Goal: Transaction & Acquisition: Purchase product/service

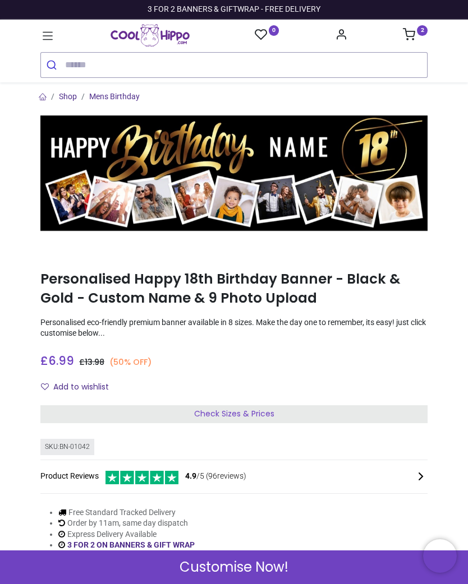
click at [419, 35] on sup "2" at bounding box center [421, 30] width 11 height 11
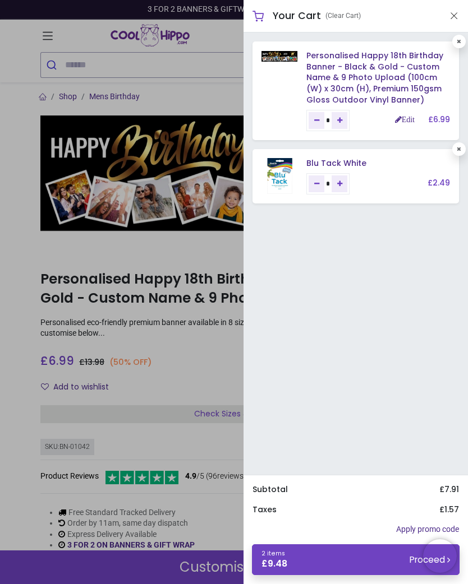
click at [454, 12] on button "Close" at bounding box center [453, 16] width 10 height 14
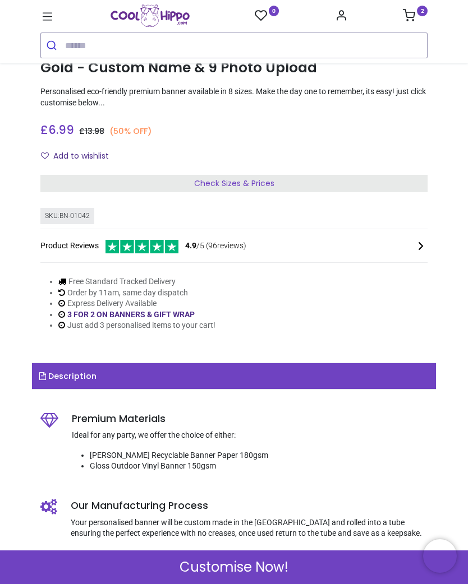
click at [241, 571] on span "Customise Now!" at bounding box center [233, 567] width 109 height 19
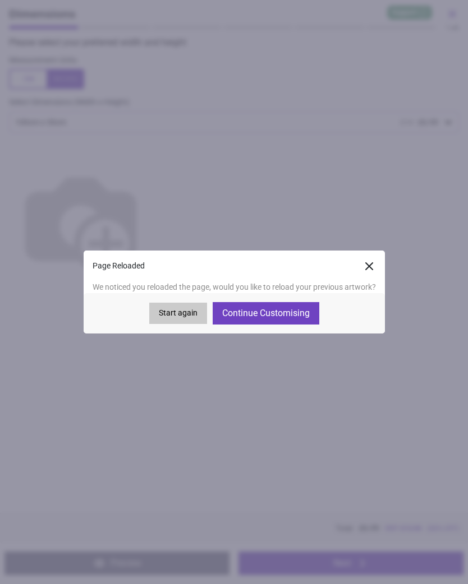
click at [227, 565] on button "Preview" at bounding box center [116, 564] width 225 height 24
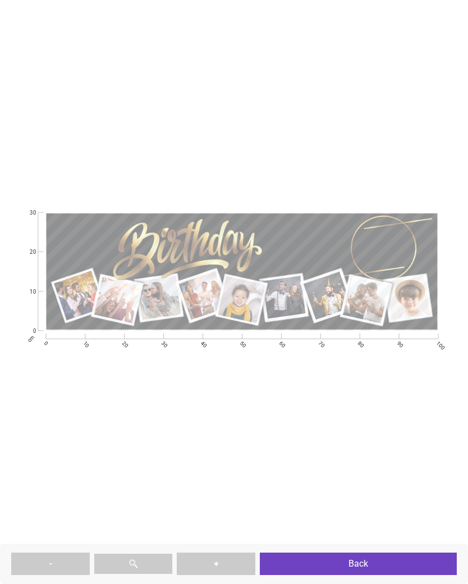
click at [341, 566] on button "Back" at bounding box center [358, 564] width 197 height 22
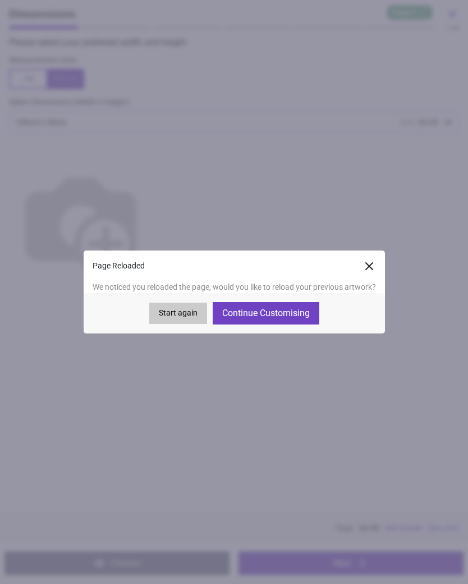
click at [274, 317] on button "Continue Customising" at bounding box center [265, 313] width 107 height 22
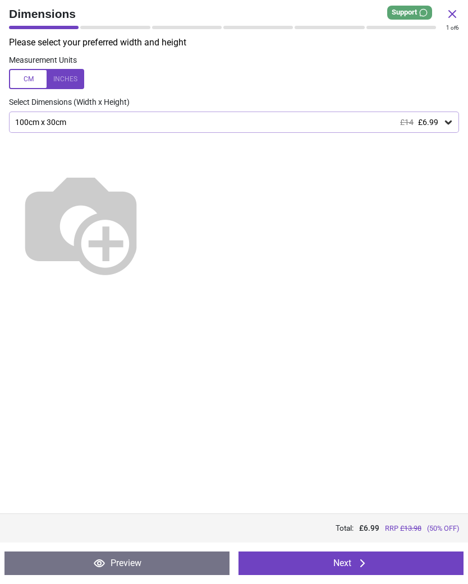
click at [358, 557] on icon at bounding box center [361, 563] width 13 height 13
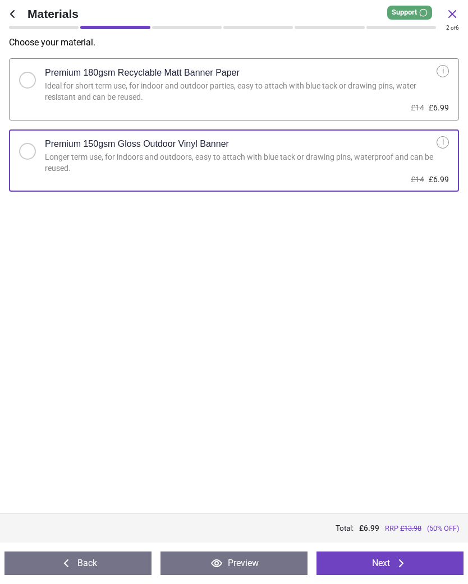
click at [394, 561] on icon at bounding box center [400, 563] width 13 height 13
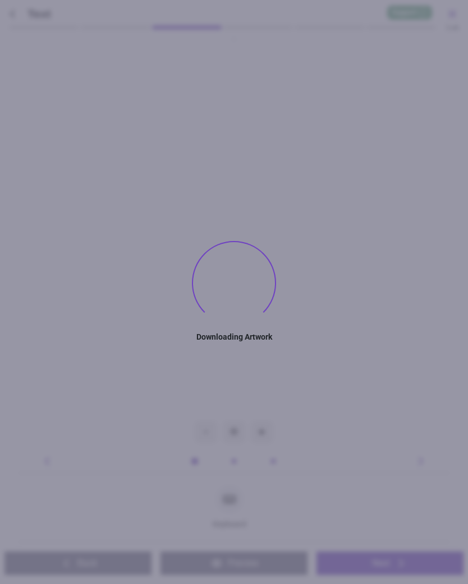
type textarea "****"
type textarea "**"
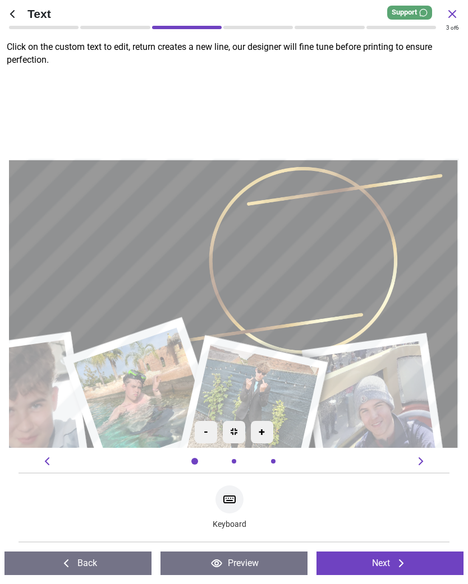
click at [397, 558] on icon at bounding box center [400, 563] width 13 height 13
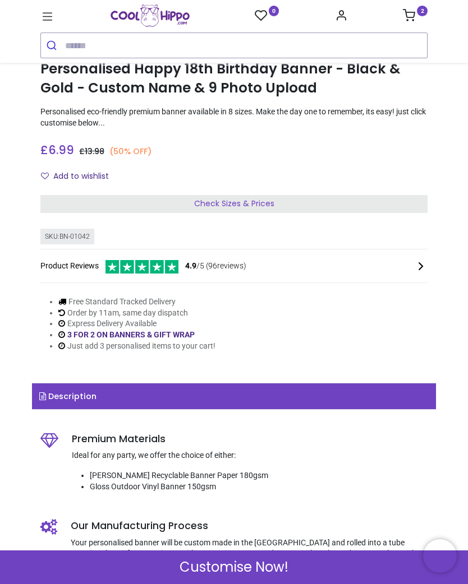
scroll to position [142, 0]
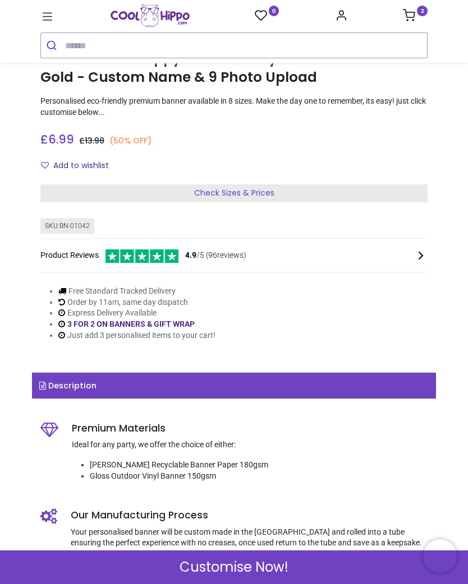
click at [228, 566] on span "Customise Now!" at bounding box center [233, 567] width 109 height 19
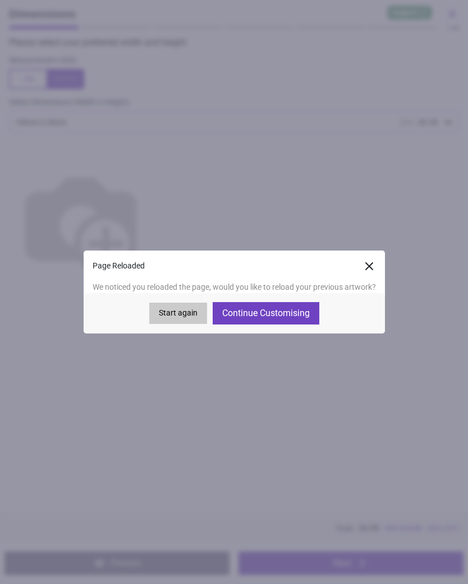
click at [265, 312] on button "Continue Customising" at bounding box center [265, 313] width 107 height 22
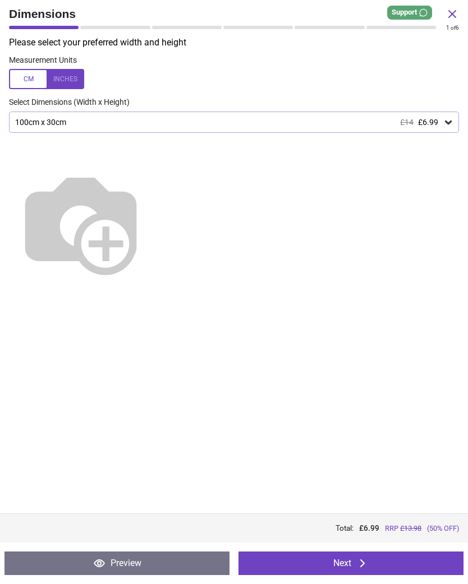
click at [352, 563] on button "Next" at bounding box center [350, 564] width 225 height 24
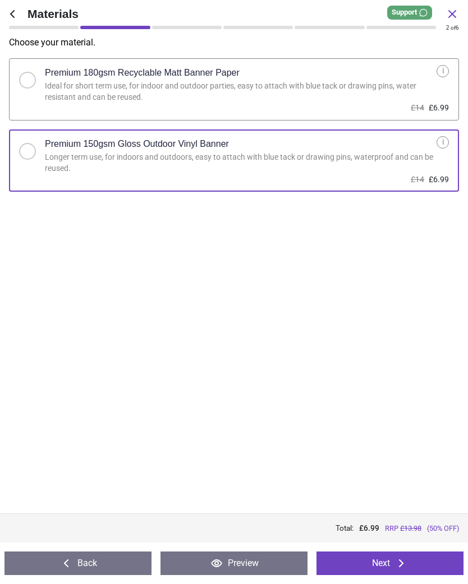
click at [385, 558] on button "Next" at bounding box center [389, 564] width 147 height 24
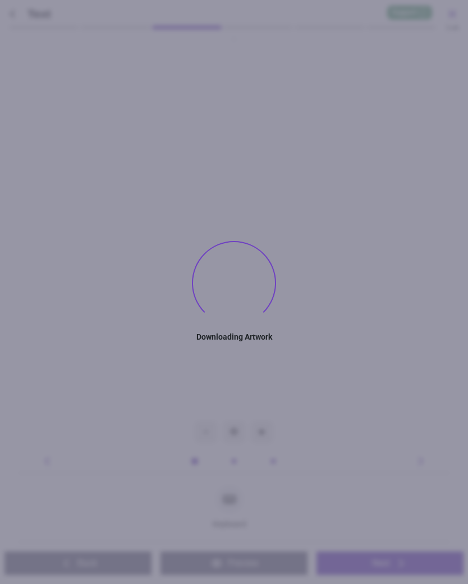
type textarea "****"
type textarea "**"
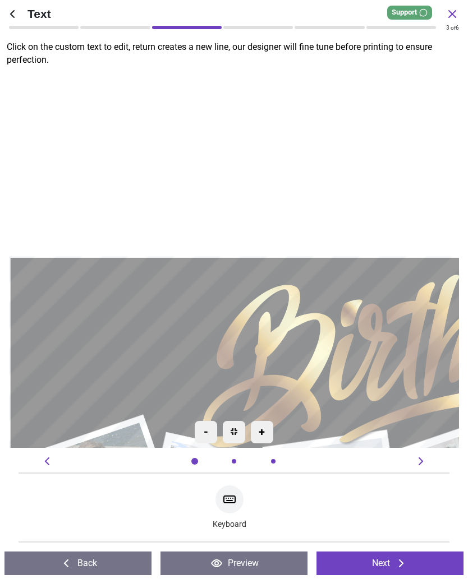
click at [385, 558] on button "Next" at bounding box center [389, 564] width 147 height 24
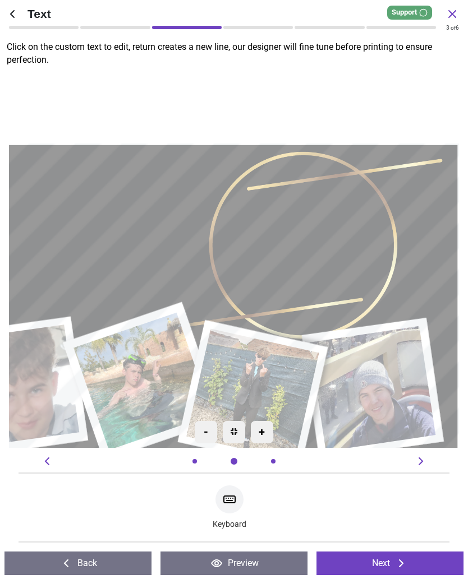
click at [398, 562] on icon at bounding box center [400, 563] width 13 height 13
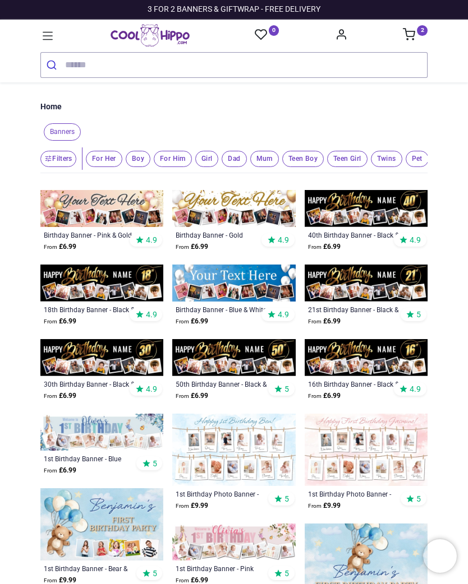
click at [423, 22] on nav "0 2 Birthdays 1507 211" at bounding box center [234, 51] width 468 height 63
click at [417, 26] on sup "2" at bounding box center [421, 30] width 11 height 11
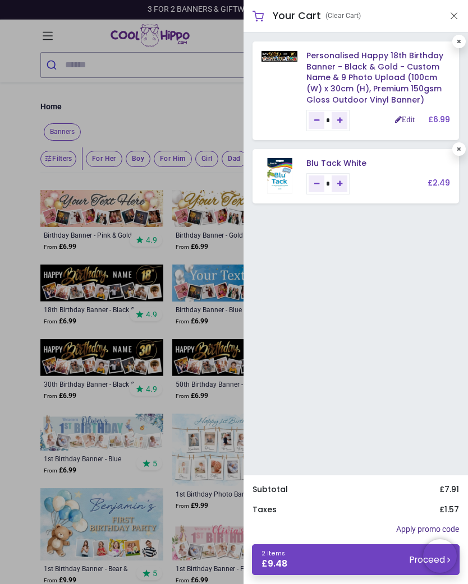
click at [289, 559] on link "2 items £ 9.48 Proceed" at bounding box center [355, 559] width 207 height 31
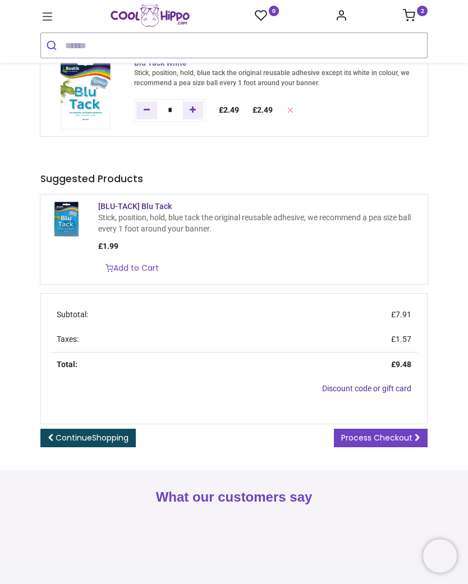
scroll to position [163, 0]
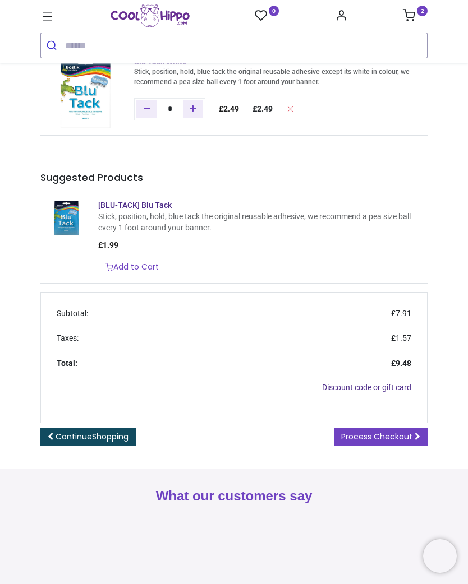
click at [69, 442] on span "Continue Shopping" at bounding box center [91, 436] width 73 height 11
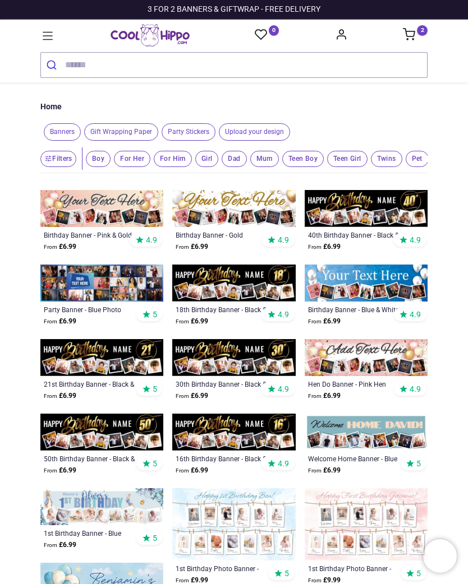
click at [228, 285] on img at bounding box center [233, 283] width 123 height 37
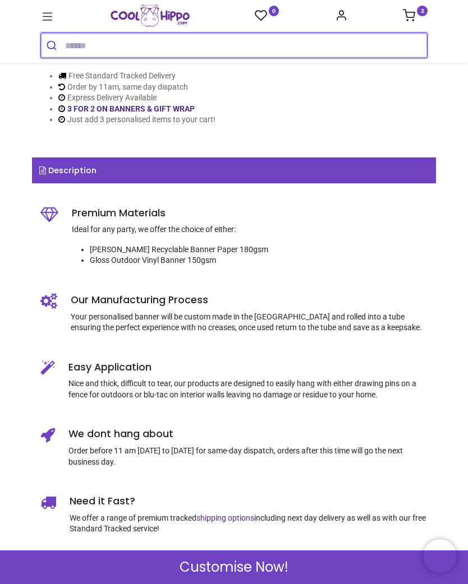
scroll to position [419, 0]
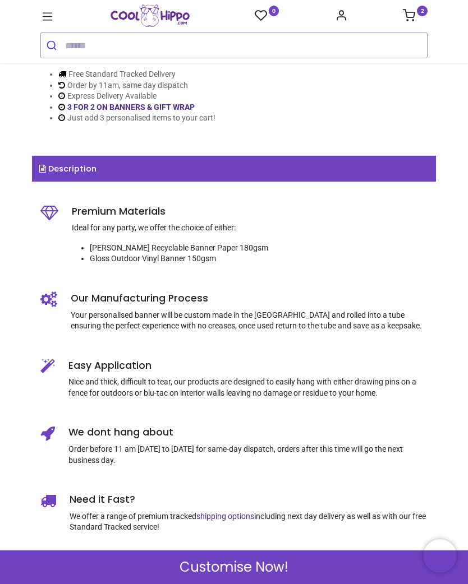
click at [225, 568] on span "Customise Now!" at bounding box center [233, 567] width 109 height 19
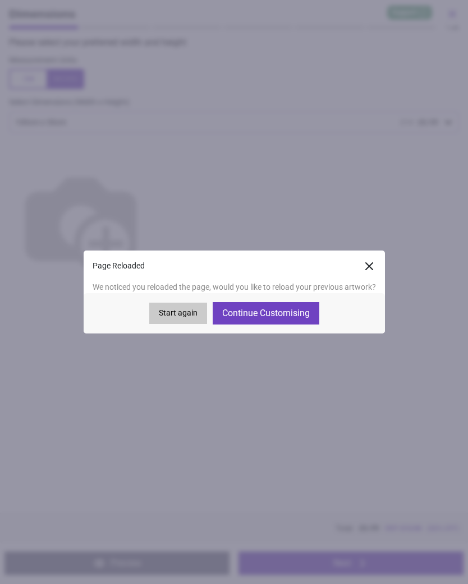
click at [268, 317] on button "Continue Customising" at bounding box center [265, 313] width 107 height 22
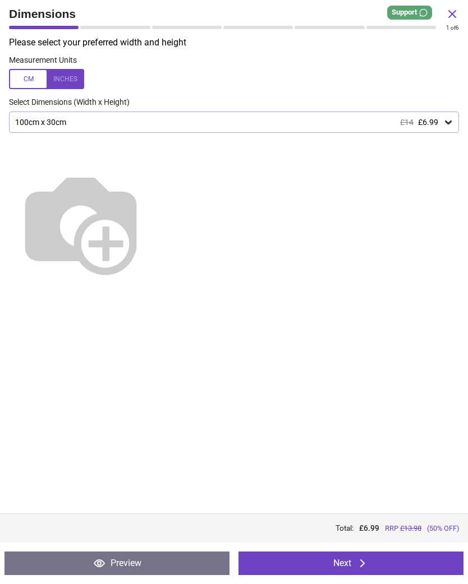
click at [362, 558] on icon at bounding box center [361, 563] width 13 height 13
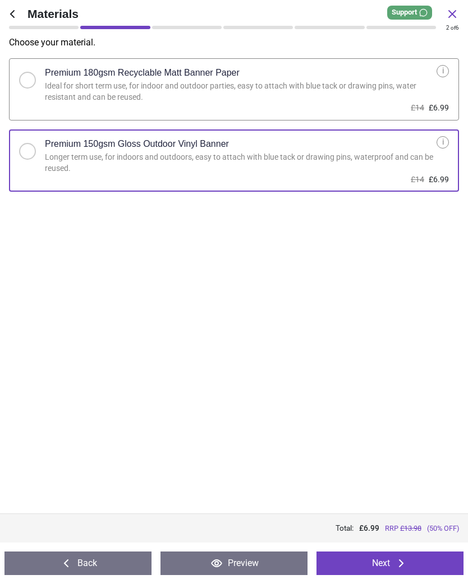
click at [388, 561] on button "Next" at bounding box center [389, 564] width 147 height 24
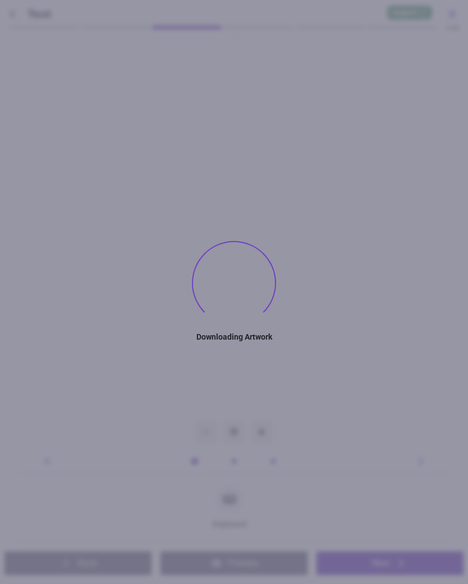
type textarea "****"
type textarea "**"
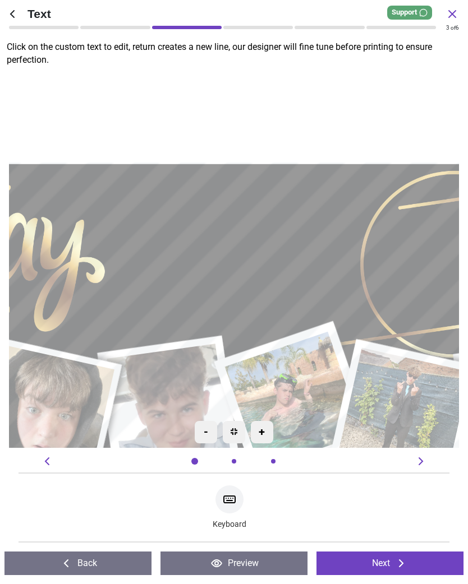
click at [390, 563] on button "Next" at bounding box center [389, 564] width 147 height 24
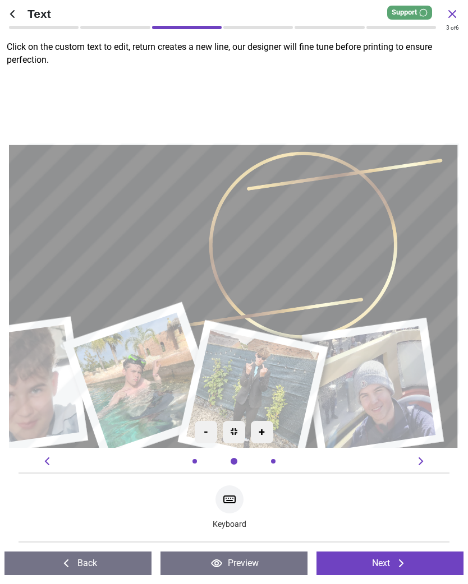
click at [391, 559] on button "Next" at bounding box center [389, 564] width 147 height 24
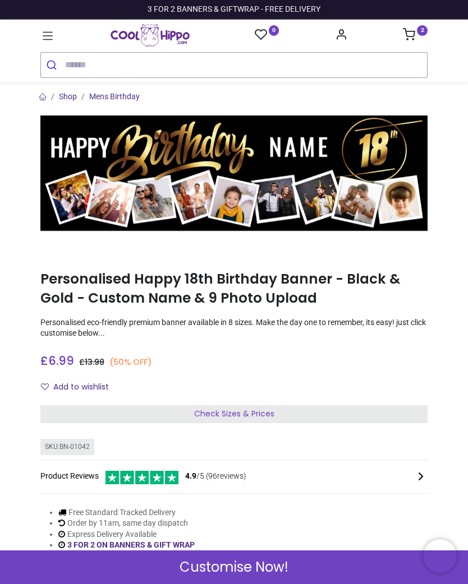
click at [245, 572] on span "Customise Now!" at bounding box center [233, 567] width 109 height 19
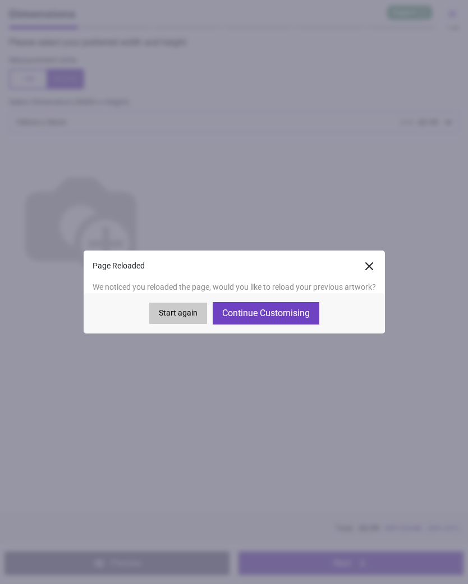
click at [263, 312] on button "Continue Customising" at bounding box center [265, 313] width 107 height 22
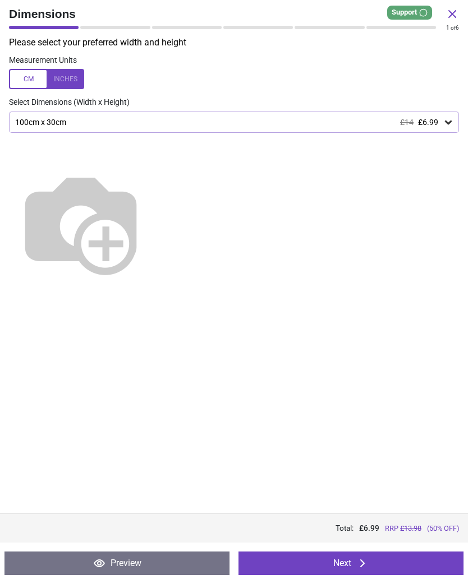
click at [350, 562] on button "Next" at bounding box center [350, 564] width 225 height 24
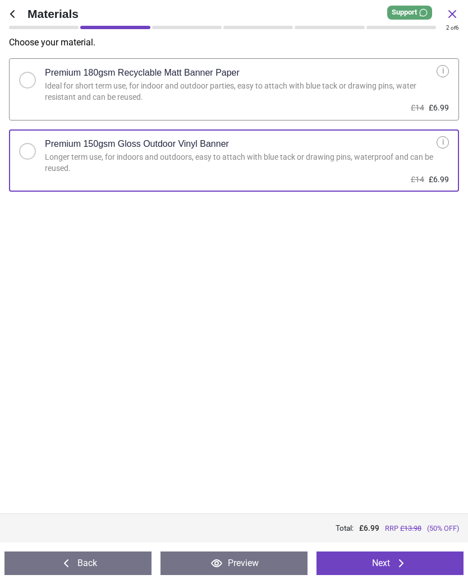
click at [385, 562] on button "Next" at bounding box center [389, 564] width 147 height 24
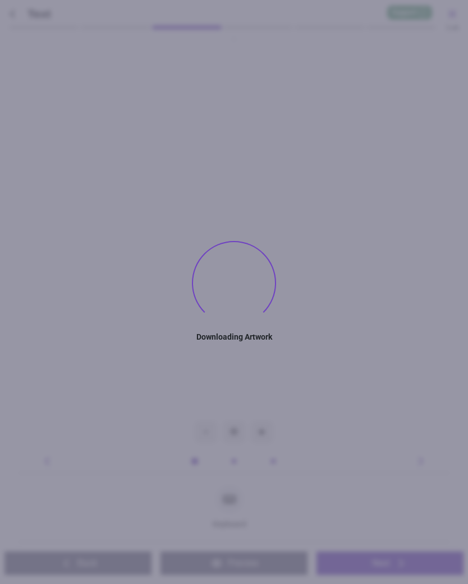
type textarea "****"
type textarea "**"
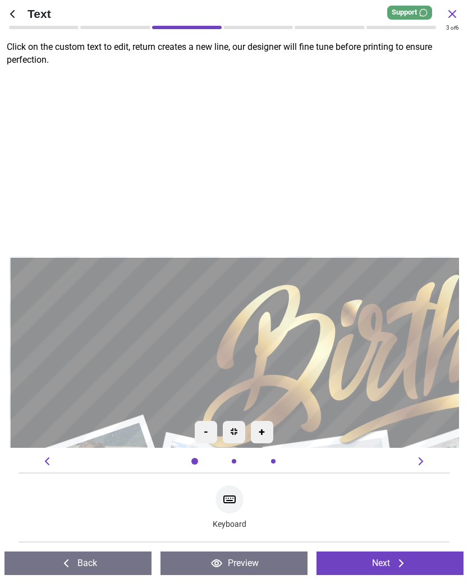
click at [387, 565] on button "Next" at bounding box center [389, 564] width 147 height 24
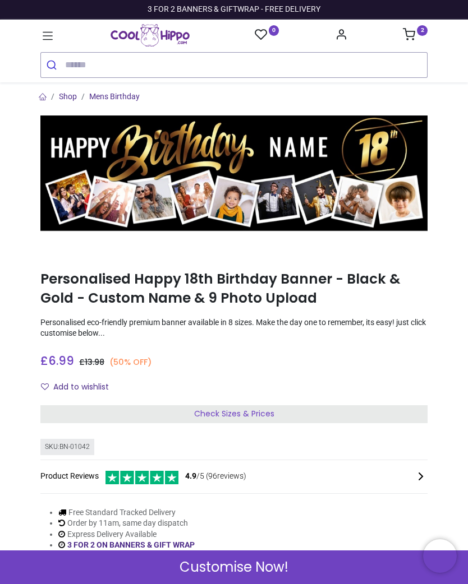
click at [416, 22] on nav "0 2 Birthdays 1507 211" at bounding box center [234, 51] width 468 height 63
click at [419, 38] on link "2" at bounding box center [414, 35] width 25 height 9
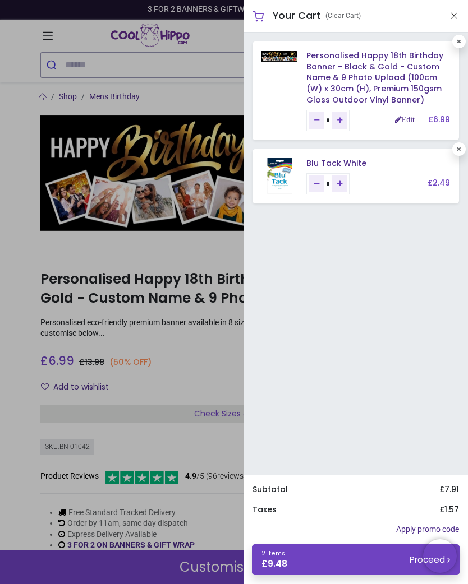
click at [342, 73] on link "Personalised Happy 18th Birthday Banner - Black & Gold - Custom Name & 9 Photo …" at bounding box center [374, 77] width 137 height 55
click at [336, 560] on link "2 items £ 9.48 Proceed" at bounding box center [355, 559] width 207 height 31
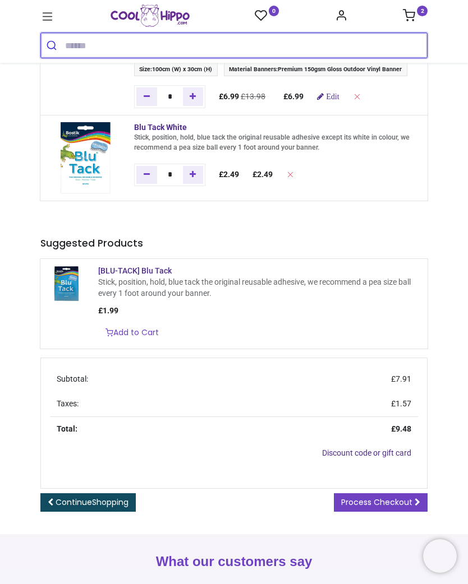
scroll to position [107, 0]
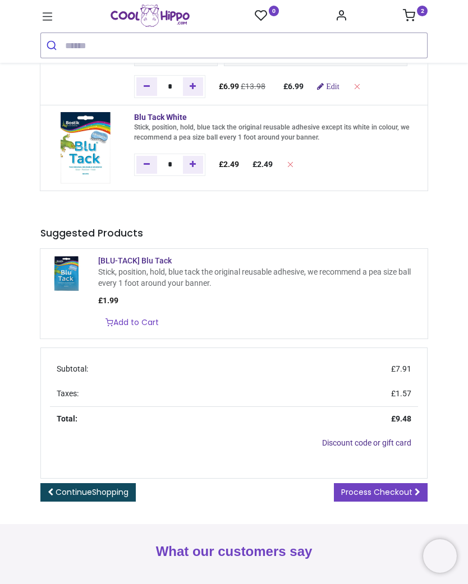
click at [396, 498] on span "Process Checkout" at bounding box center [376, 492] width 71 height 11
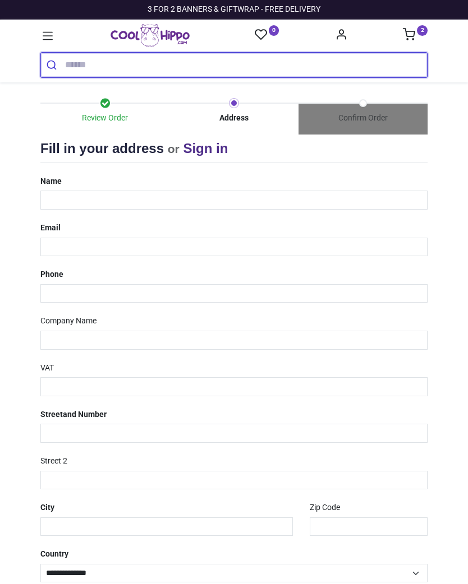
select select "***"
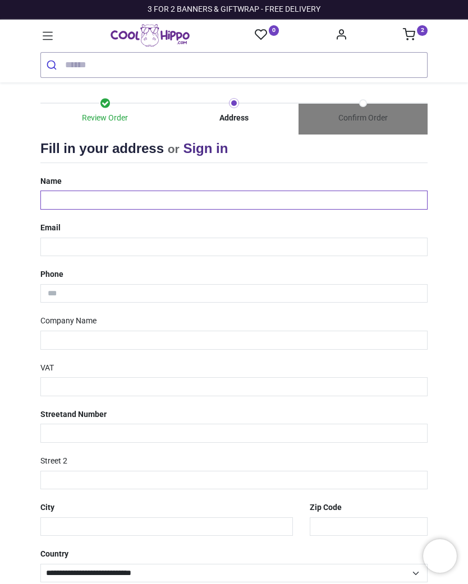
click at [52, 195] on input "text" at bounding box center [233, 200] width 387 height 19
type input "**********"
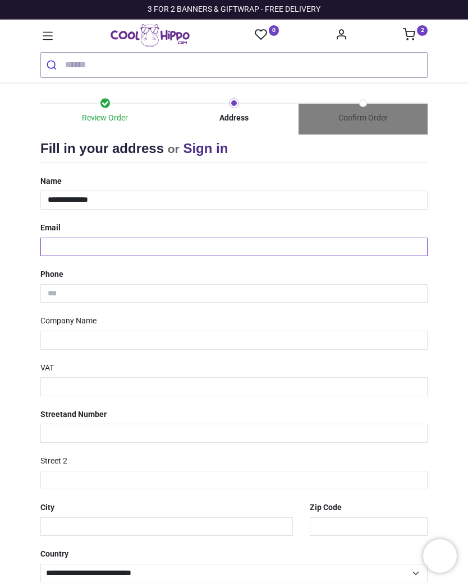
click at [64, 239] on input "email" at bounding box center [233, 247] width 387 height 19
type input "**********"
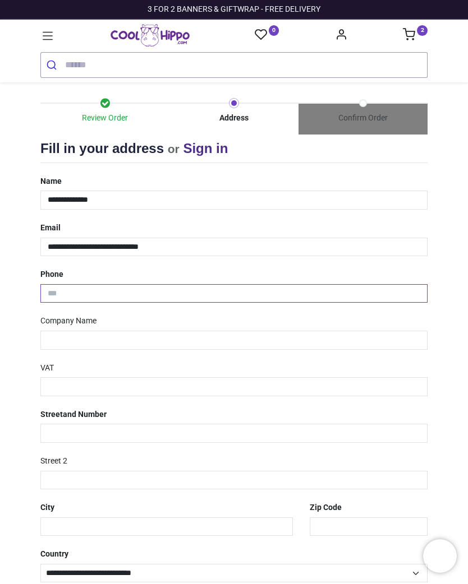
click at [65, 290] on input "tel" at bounding box center [233, 293] width 387 height 19
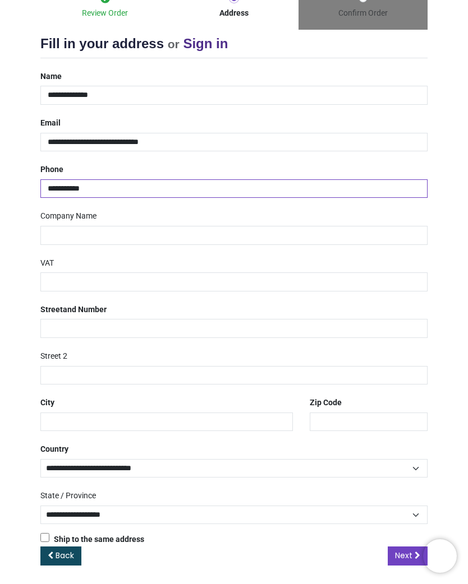
scroll to position [104, 0]
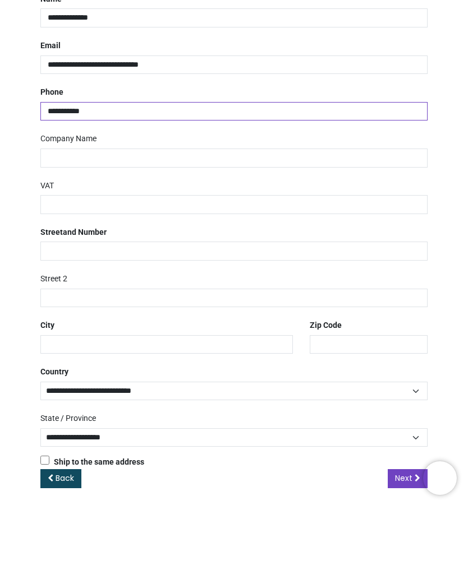
type input "**********"
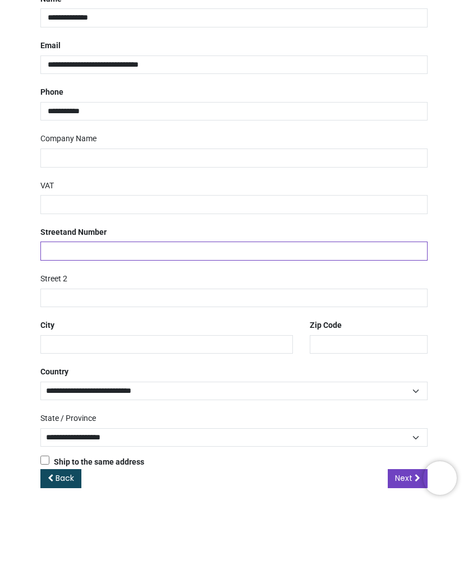
click at [55, 320] on input "text" at bounding box center [233, 329] width 387 height 19
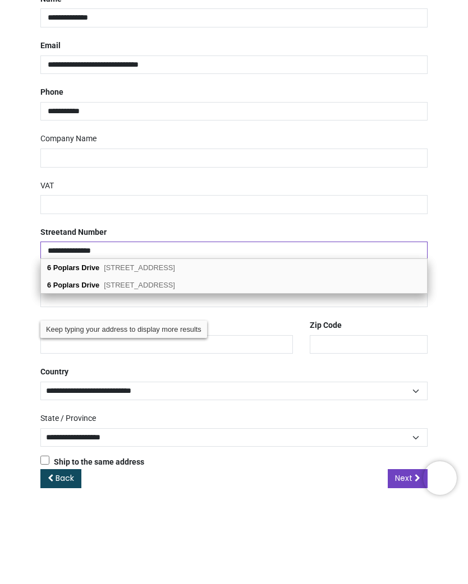
type input "**********"
click at [150, 359] on span "Codsall, Wolverhampton, WV8 2BX" at bounding box center [139, 363] width 71 height 8
type input "*******"
select select "***"
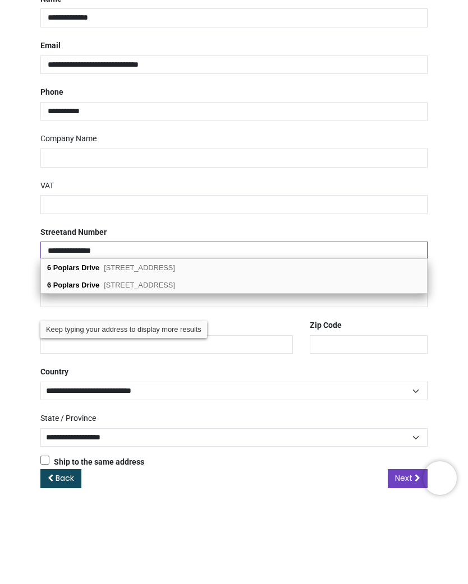
select select "***"
type input "**********"
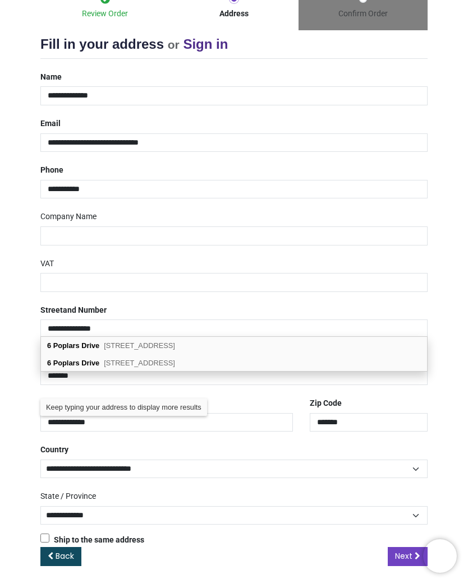
click at [159, 366] on span "Codsall, Wolverhampton, WV8 2BX" at bounding box center [139, 363] width 71 height 8
select select "***"
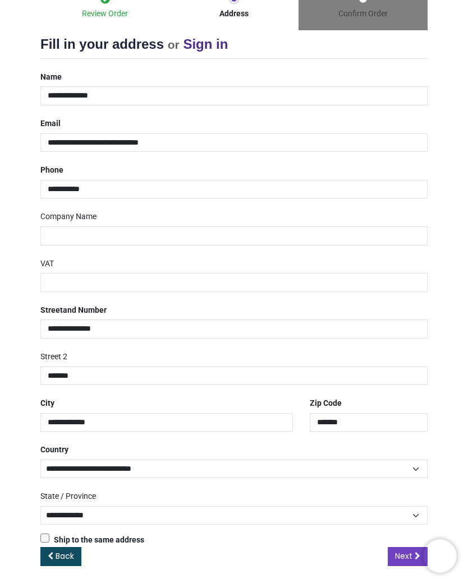
click at [399, 552] on span "Next" at bounding box center [403, 555] width 17 height 11
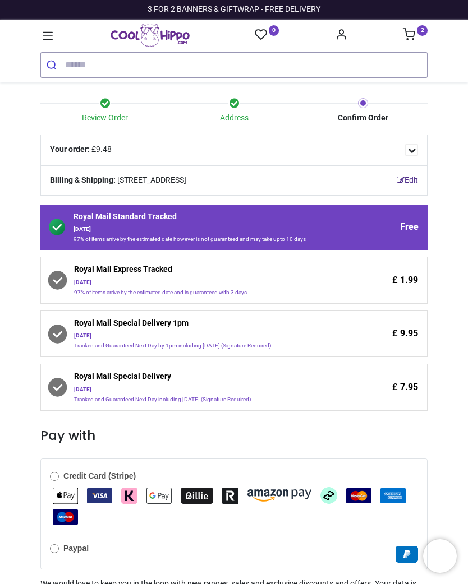
click at [415, 150] on span "Details" at bounding box center [411, 150] width 13 height 12
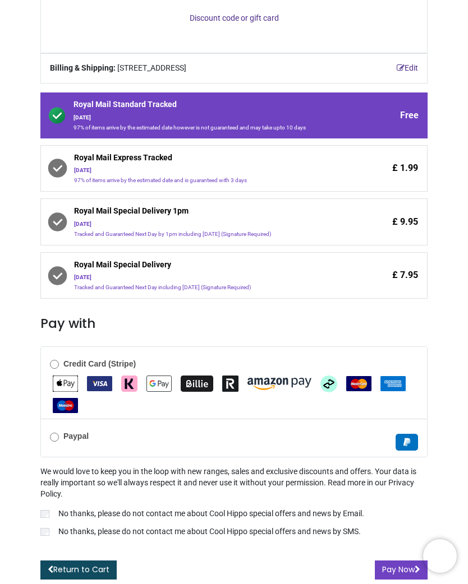
scroll to position [407, 0]
click at [64, 568] on link "Return to Cart" at bounding box center [78, 570] width 76 height 19
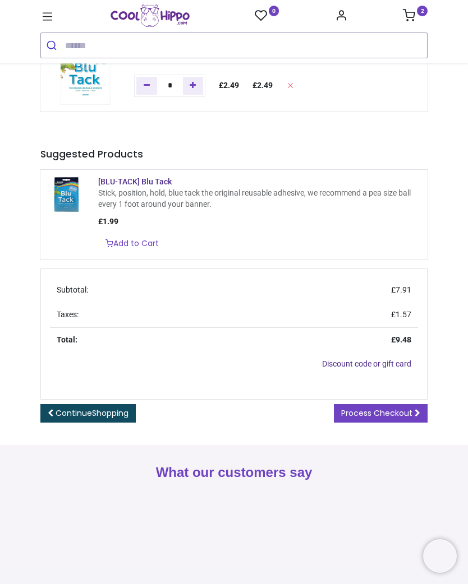
scroll to position [194, 0]
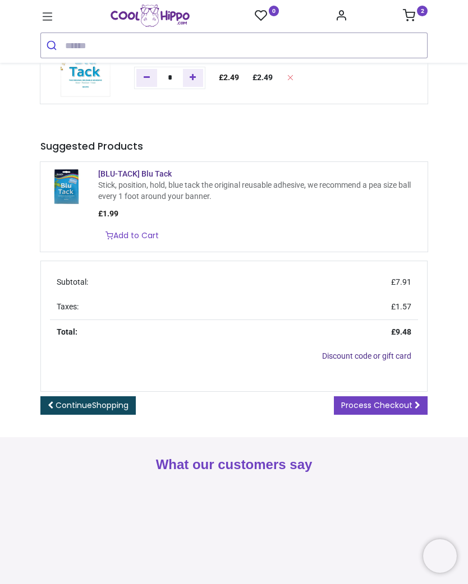
click at [75, 415] on link "Continue Shopping" at bounding box center [87, 405] width 95 height 19
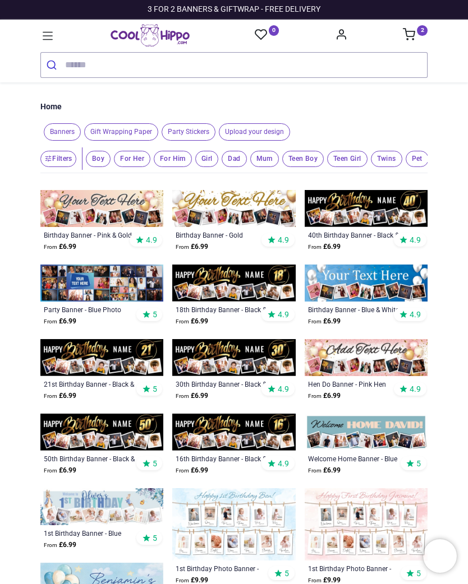
click at [232, 282] on img at bounding box center [233, 283] width 123 height 37
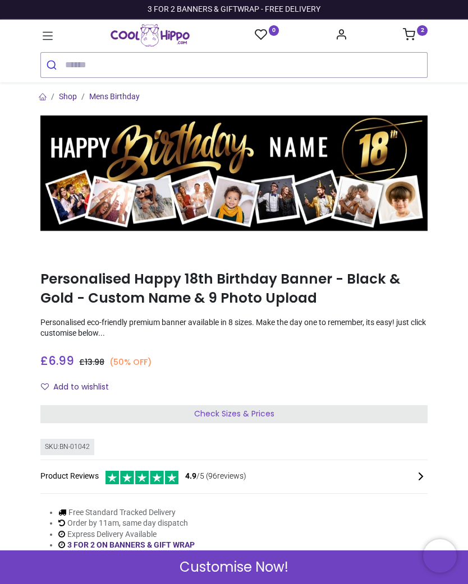
click at [249, 570] on span "Customise Now!" at bounding box center [233, 567] width 109 height 19
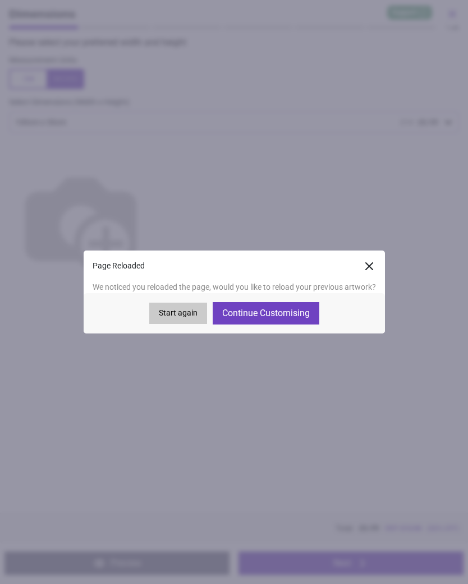
click at [275, 315] on button "Continue Customising" at bounding box center [265, 313] width 107 height 22
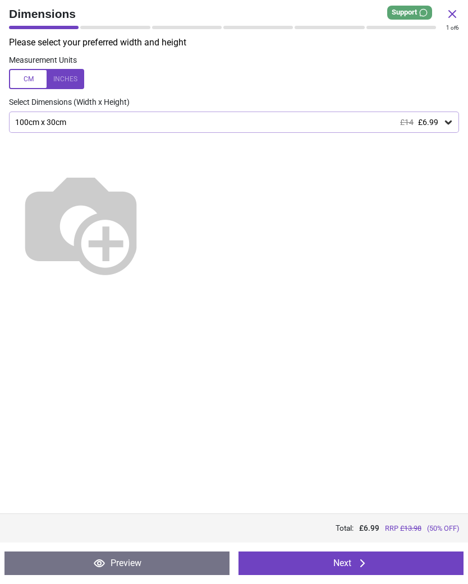
click at [361, 564] on icon at bounding box center [361, 563] width 13 height 13
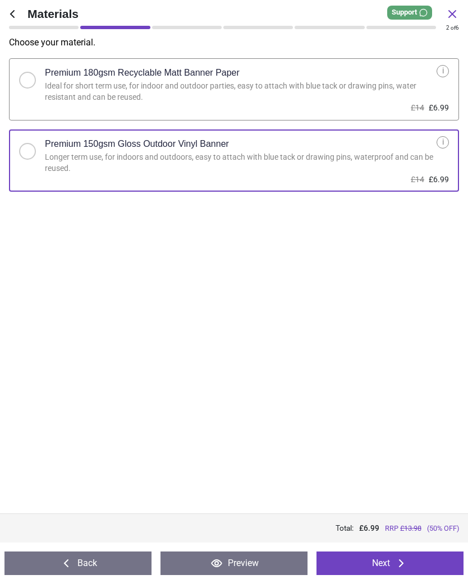
click at [365, 560] on button "Next" at bounding box center [389, 564] width 147 height 24
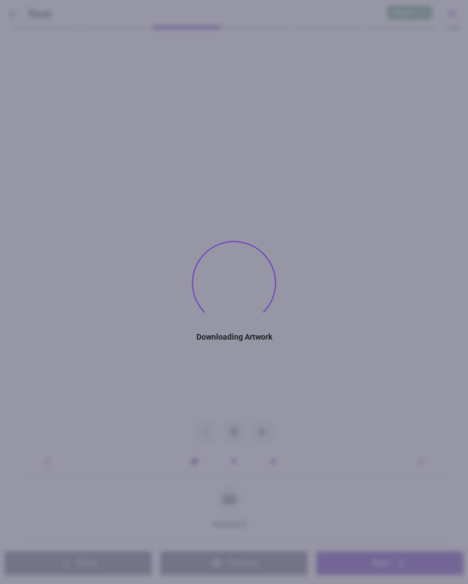
type textarea "****"
type textarea "**"
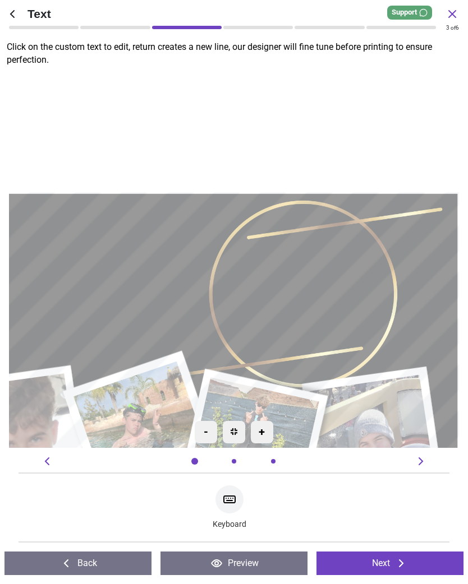
click at [394, 562] on icon at bounding box center [400, 563] width 13 height 13
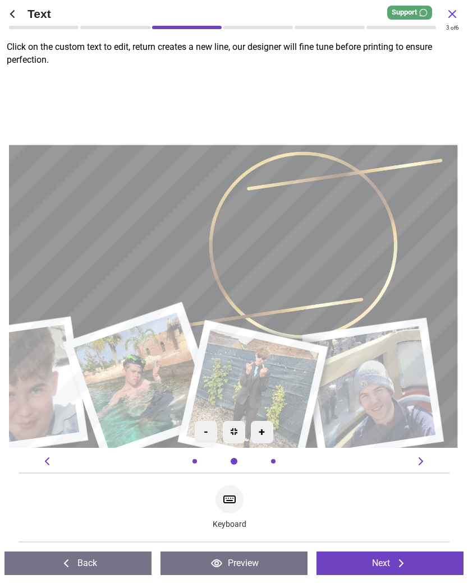
click at [393, 563] on button "Next" at bounding box center [389, 564] width 147 height 24
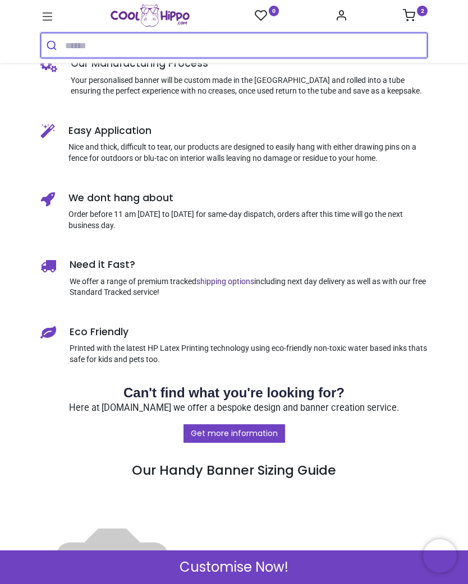
scroll to position [595, 0]
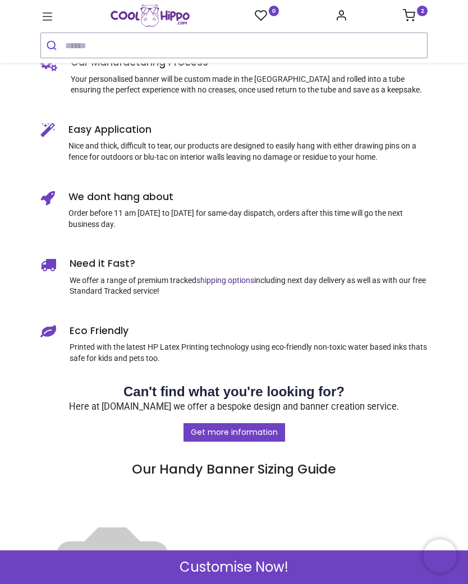
click at [244, 572] on span "Customise Now!" at bounding box center [233, 567] width 109 height 19
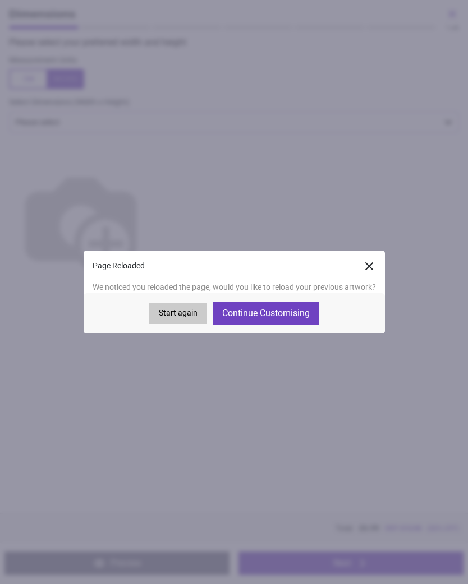
click at [239, 570] on button "Next" at bounding box center [350, 564] width 225 height 24
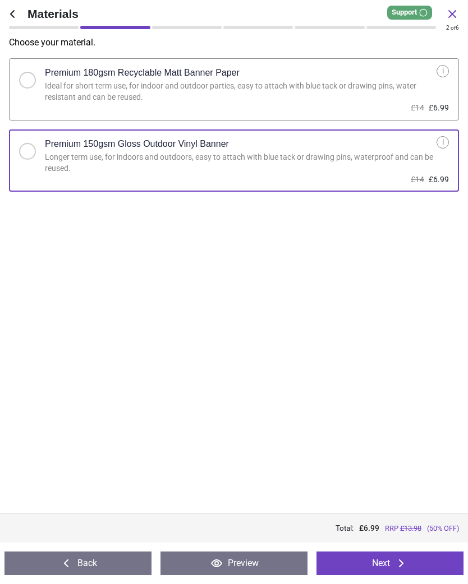
click at [395, 562] on icon at bounding box center [400, 563] width 13 height 13
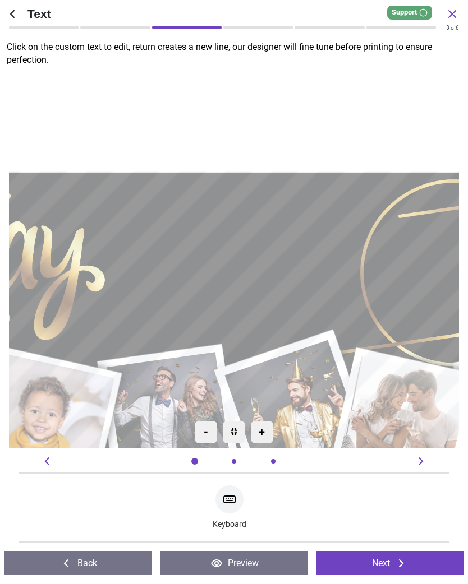
click at [180, 255] on textarea at bounding box center [234, 259] width 238 height 69
type textarea "****"
click at [427, 257] on textarea at bounding box center [418, 276] width 151 height 126
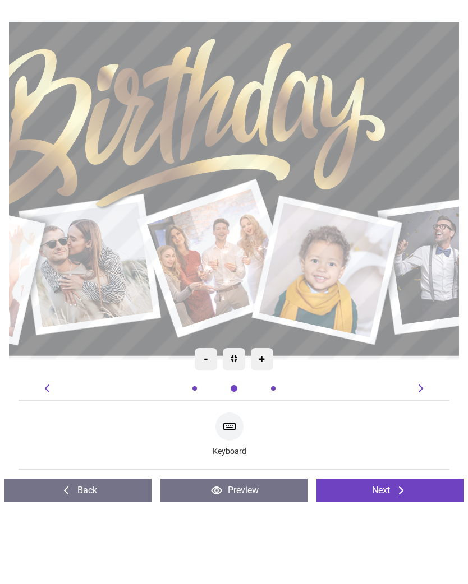
type textarea "**"
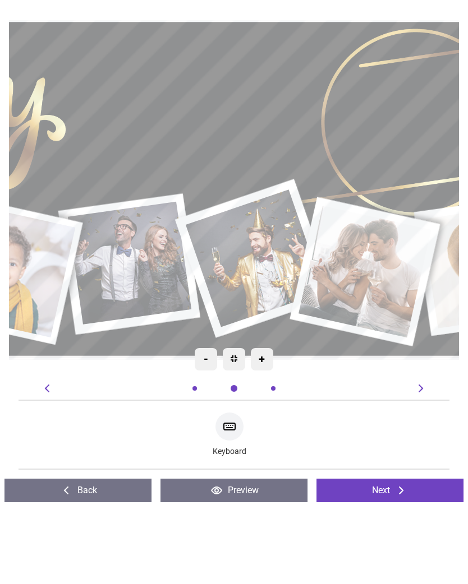
click at [252, 150] on textarea "****" at bounding box center [195, 182] width 238 height 64
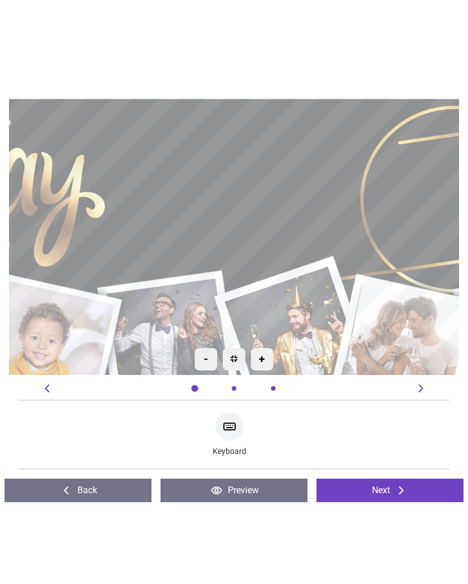
click at [419, 212] on textarea "**" at bounding box center [418, 275] width 151 height 126
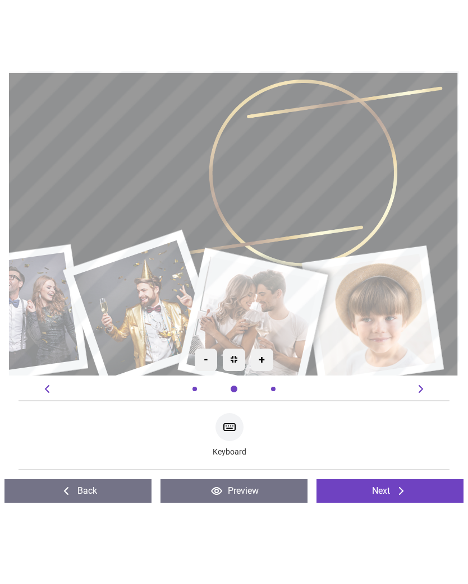
scroll to position [0, 293]
click at [343, 182] on textarea at bounding box center [358, 198] width 57 height 32
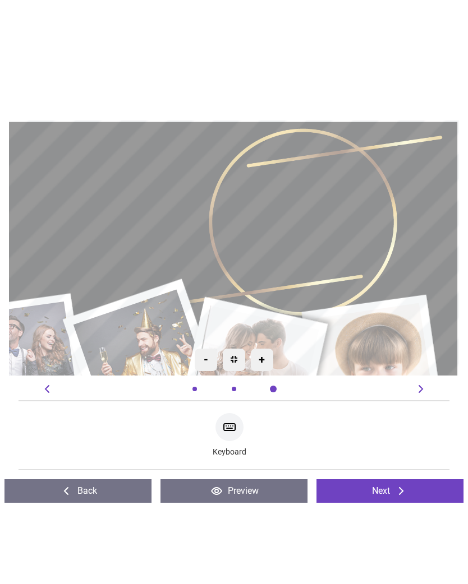
scroll to position [0, 170]
type textarea "**"
click at [424, 455] on icon at bounding box center [420, 461] width 13 height 13
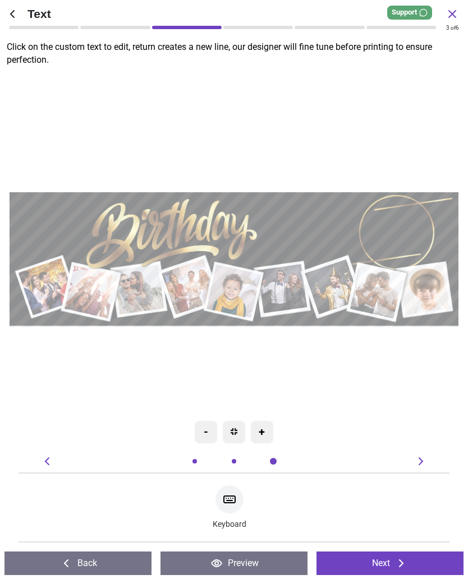
click at [387, 563] on button "Next" at bounding box center [389, 564] width 147 height 24
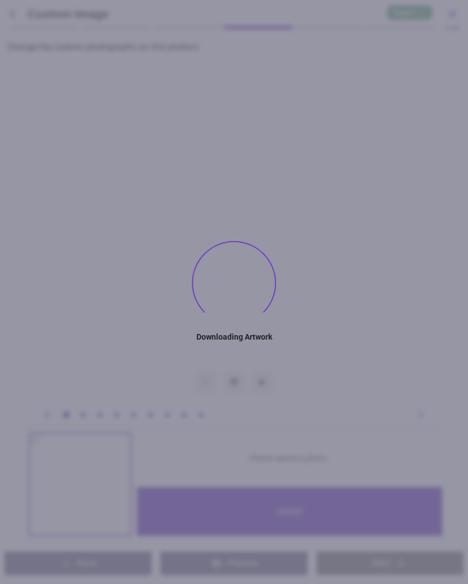
type textarea "****"
type textarea "**"
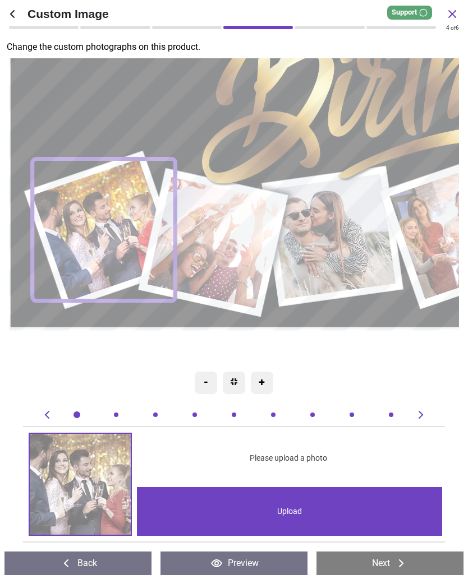
click at [294, 514] on div "Upload" at bounding box center [289, 511] width 305 height 49
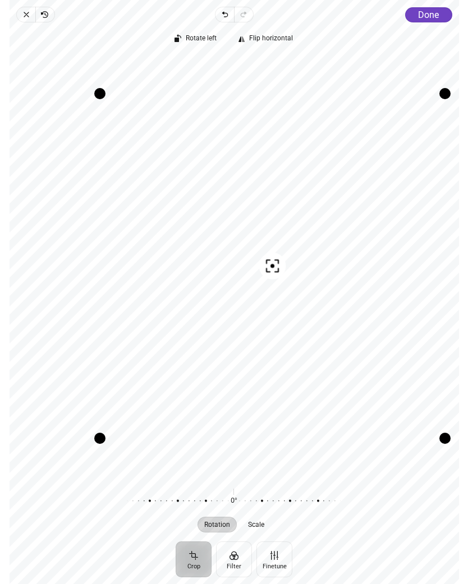
click at [431, 16] on span "Done" at bounding box center [428, 15] width 21 height 11
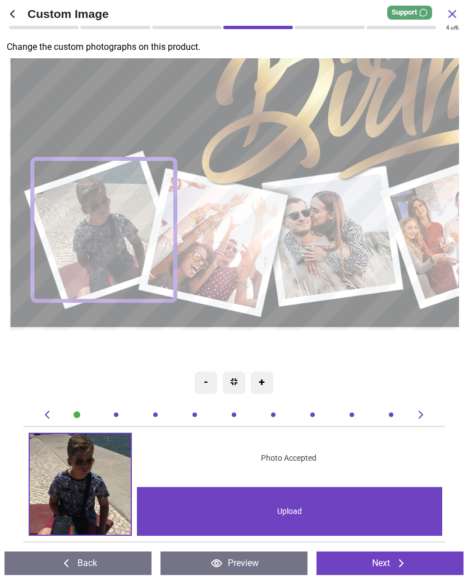
click at [215, 239] on image at bounding box center [213, 243] width 132 height 132
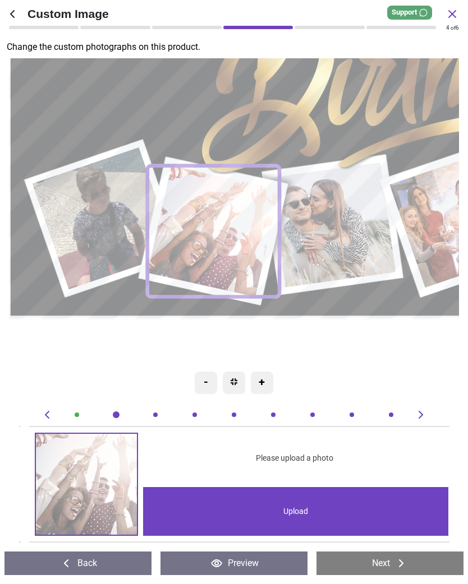
scroll to position [0, 430]
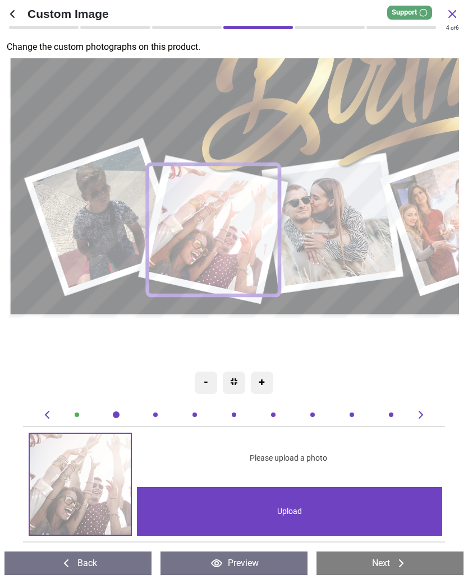
click at [290, 512] on div "Upload" at bounding box center [289, 511] width 305 height 49
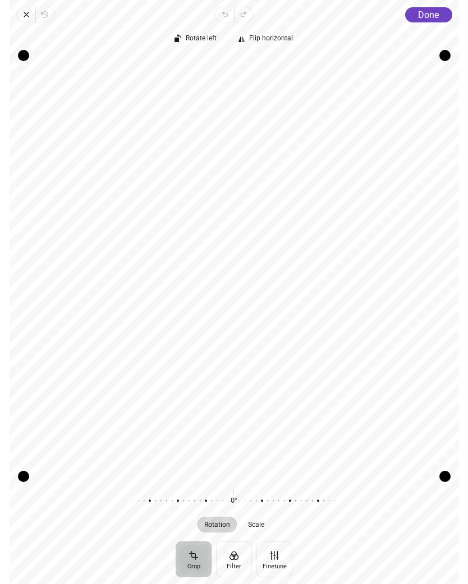
click at [428, 15] on span "Done" at bounding box center [428, 15] width 21 height 11
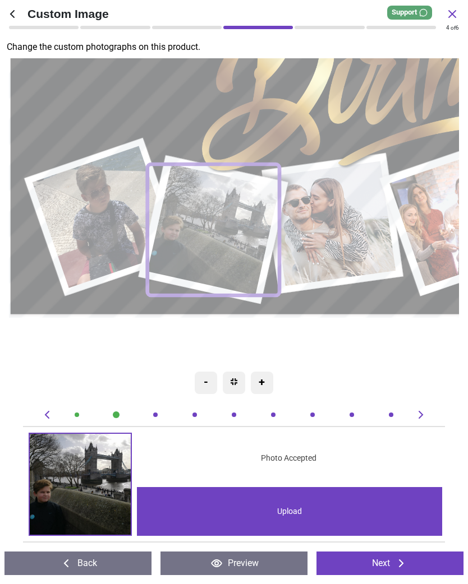
click at [218, 236] on image at bounding box center [213, 230] width 132 height 132
click at [271, 510] on div "Upload" at bounding box center [289, 511] width 305 height 49
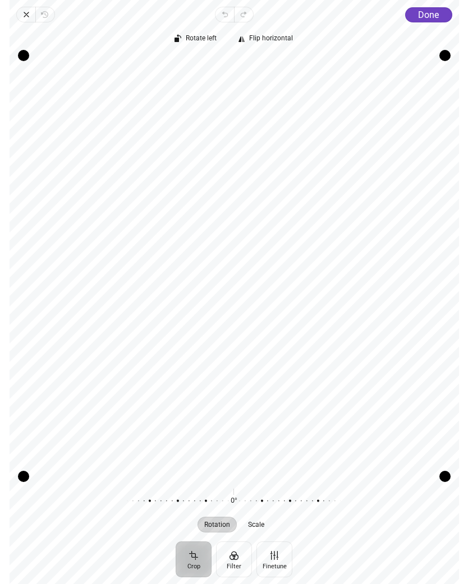
click at [427, 13] on span "Done" at bounding box center [428, 15] width 21 height 11
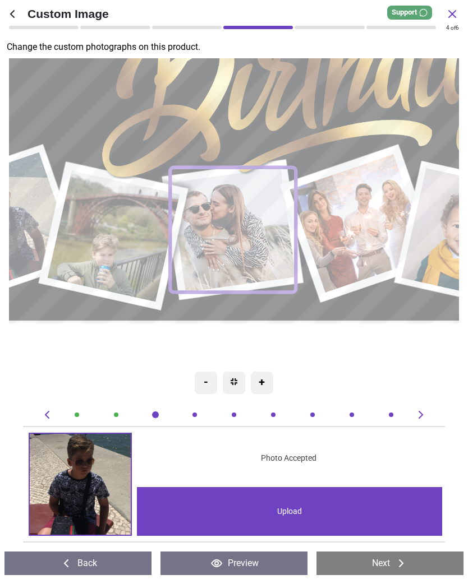
scroll to position [0, 860]
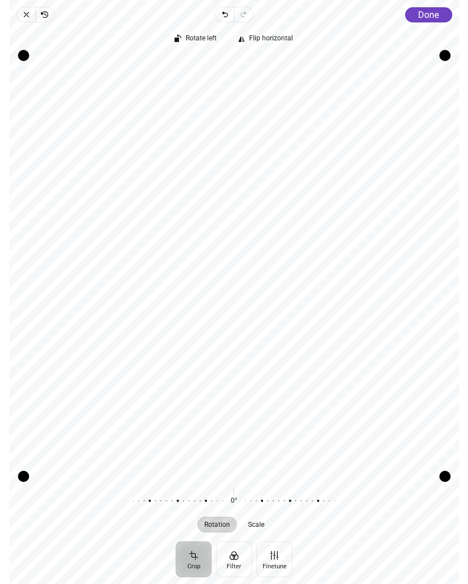
click at [424, 18] on span "Done" at bounding box center [428, 15] width 21 height 11
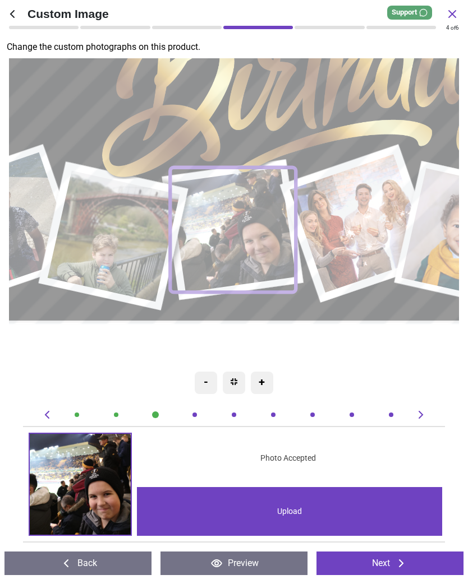
click at [301, 504] on div "Upload" at bounding box center [289, 511] width 305 height 49
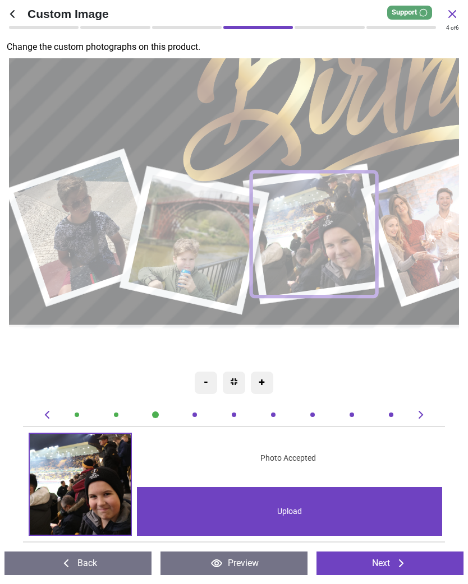
click at [326, 235] on image at bounding box center [315, 234] width 126 height 125
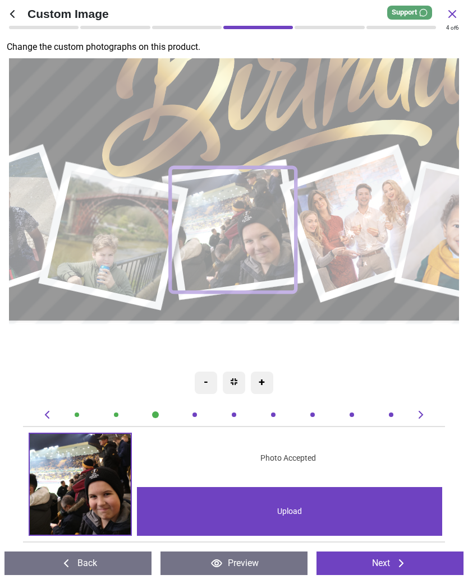
click at [280, 513] on div "Upload" at bounding box center [289, 511] width 305 height 49
click at [118, 230] on image at bounding box center [114, 236] width 132 height 132
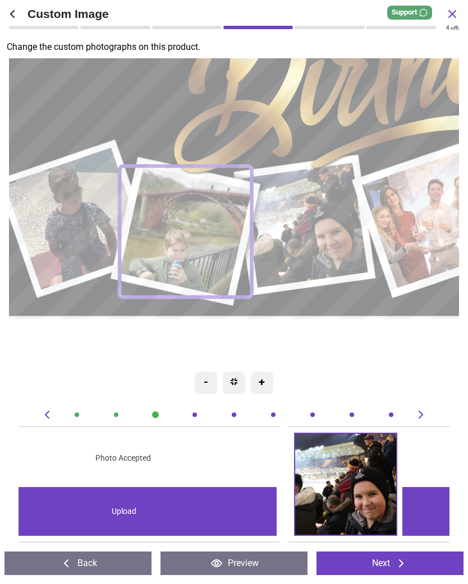
scroll to position [0, 430]
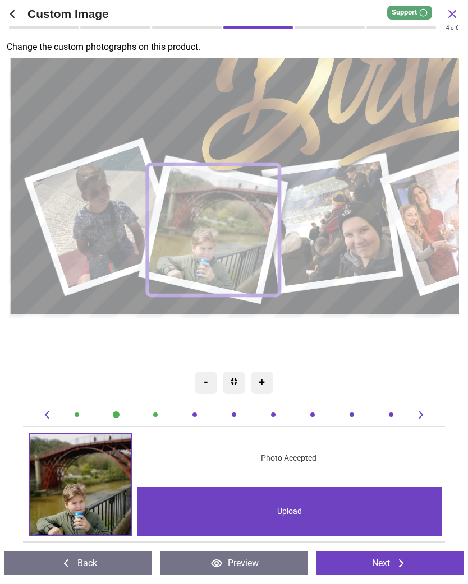
click at [291, 518] on div "Upload" at bounding box center [289, 511] width 305 height 49
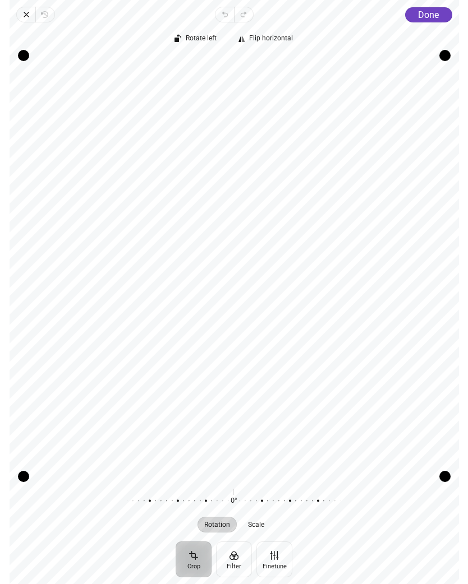
click at [425, 21] on button "Done" at bounding box center [427, 14] width 47 height 15
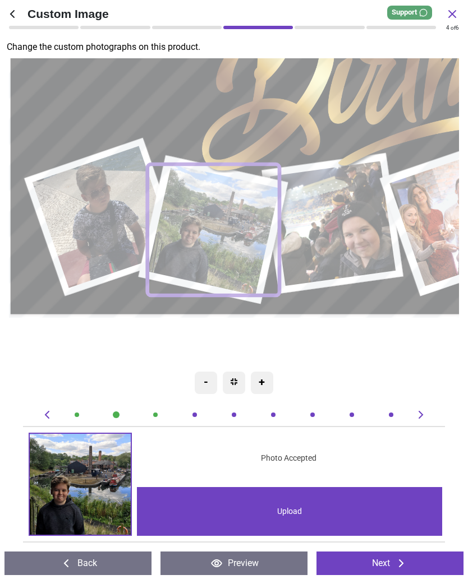
click at [338, 228] on image at bounding box center [334, 223] width 126 height 125
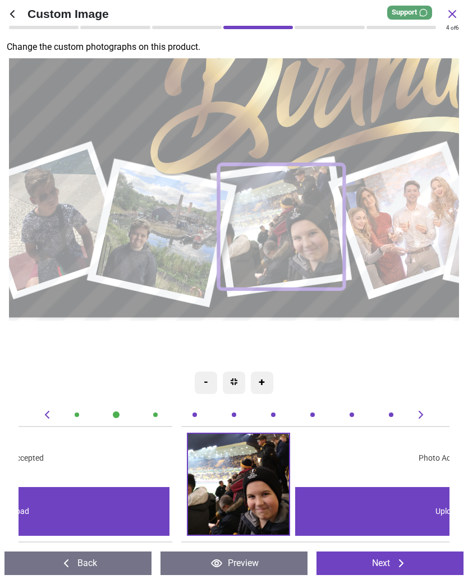
scroll to position [0, 860]
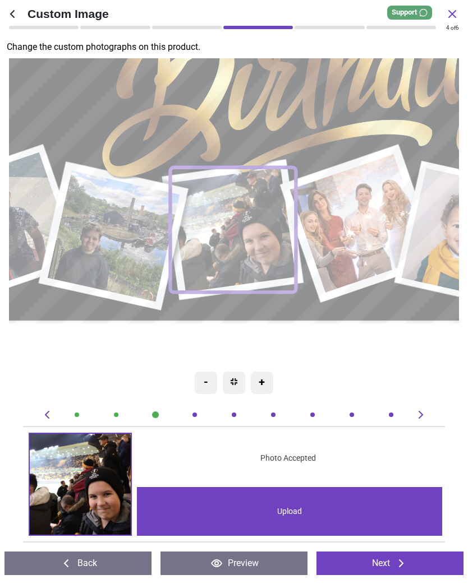
click at [283, 515] on div "Upload" at bounding box center [289, 511] width 305 height 49
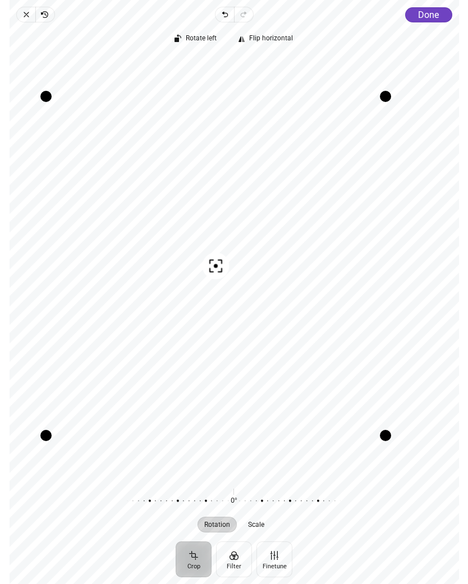
click at [430, 16] on span "Done" at bounding box center [428, 15] width 21 height 11
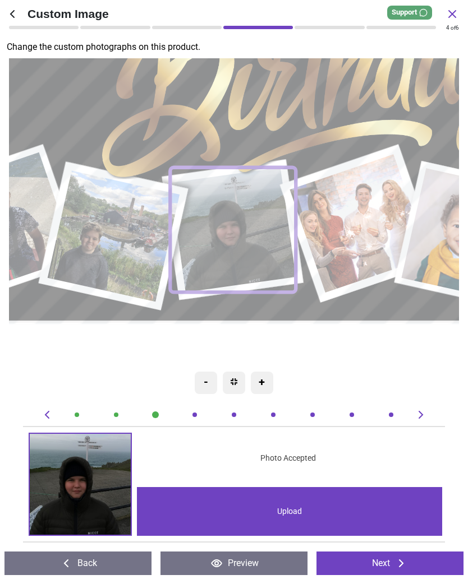
click at [353, 214] on image at bounding box center [360, 223] width 140 height 139
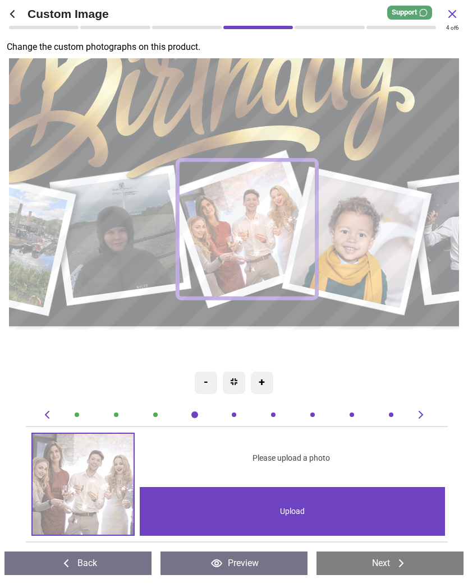
scroll to position [0, 1290]
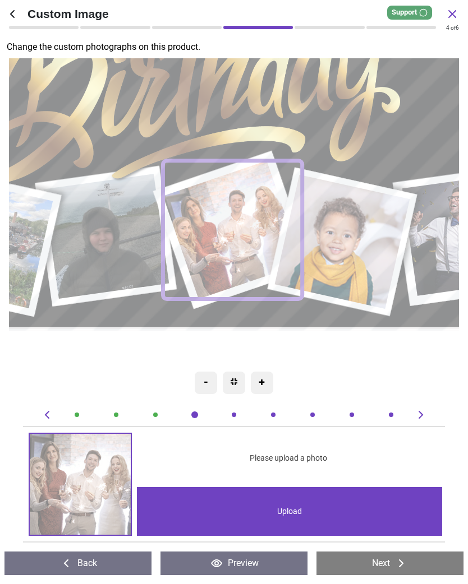
click at [286, 511] on div "Upload" at bounding box center [289, 511] width 305 height 49
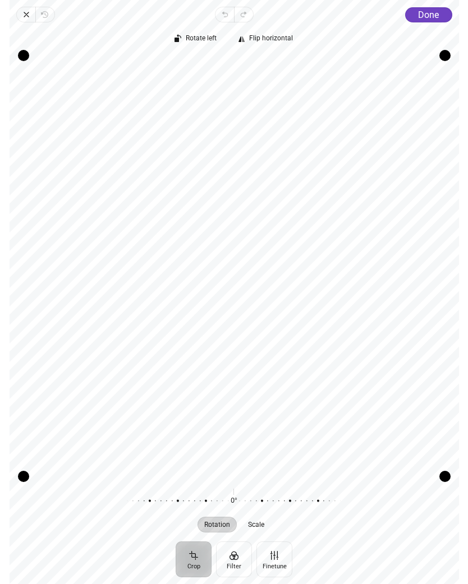
click at [425, 13] on span "Done" at bounding box center [428, 15] width 21 height 11
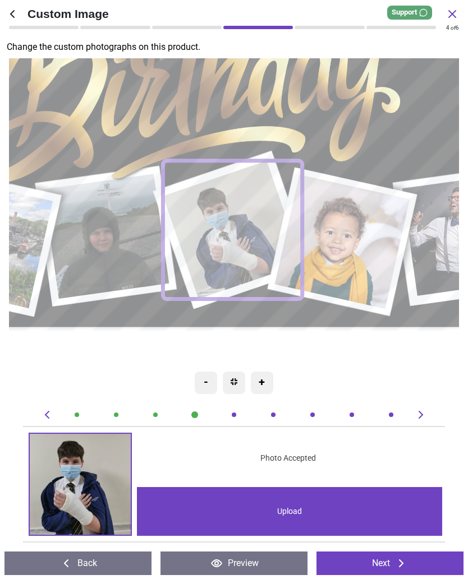
click at [346, 246] on image at bounding box center [343, 242] width 135 height 135
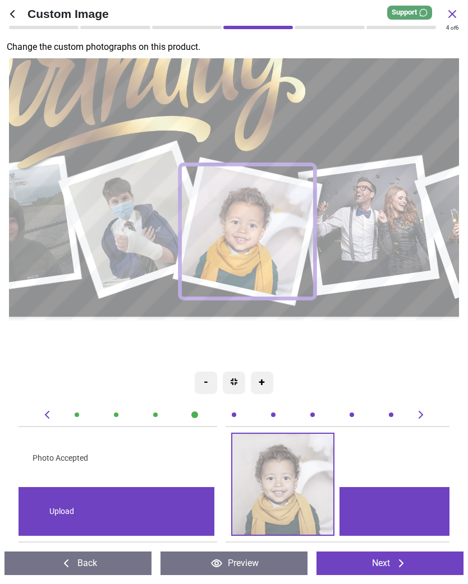
scroll to position [0, 1720]
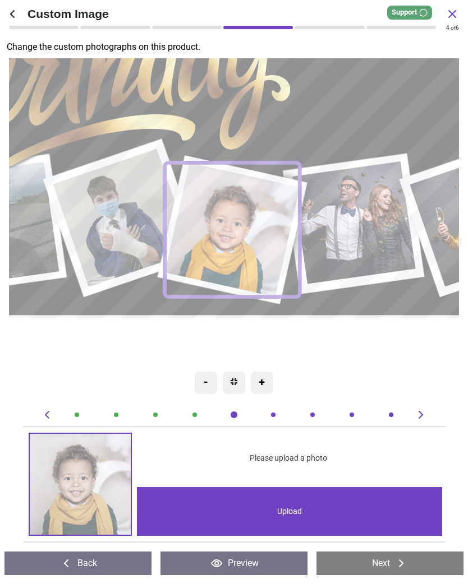
click at [267, 508] on div "Upload" at bounding box center [289, 511] width 305 height 49
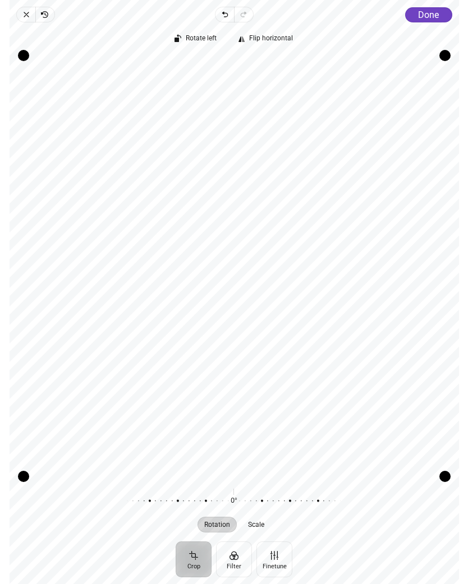
click at [425, 17] on span "Done" at bounding box center [428, 15] width 21 height 11
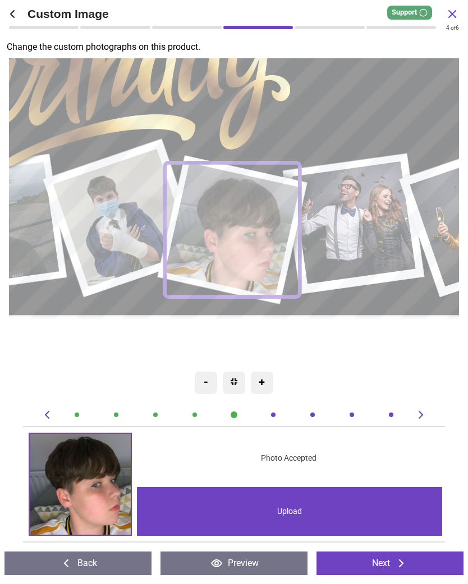
click at [364, 224] on image at bounding box center [355, 222] width 123 height 123
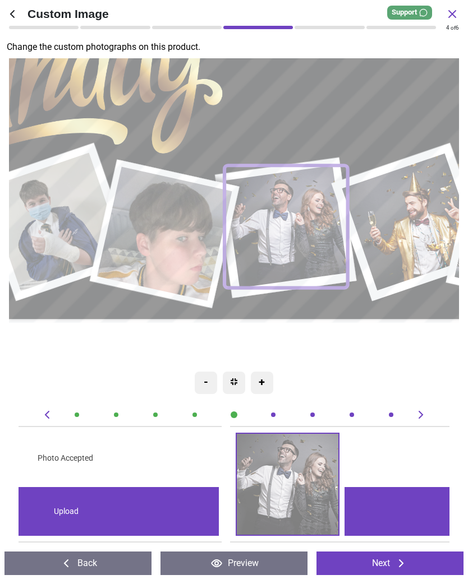
scroll to position [0, 2150]
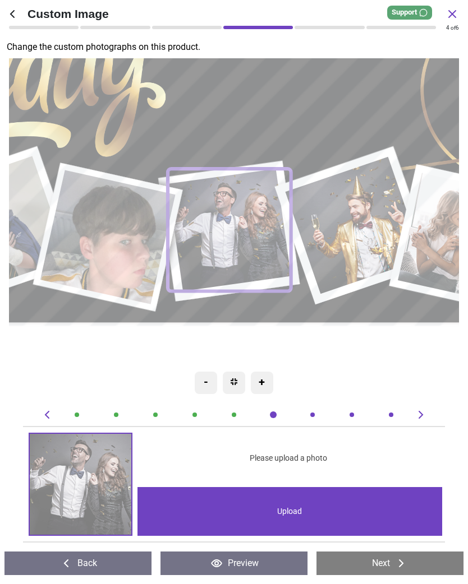
click at [286, 510] on div "Upload" at bounding box center [289, 511] width 305 height 49
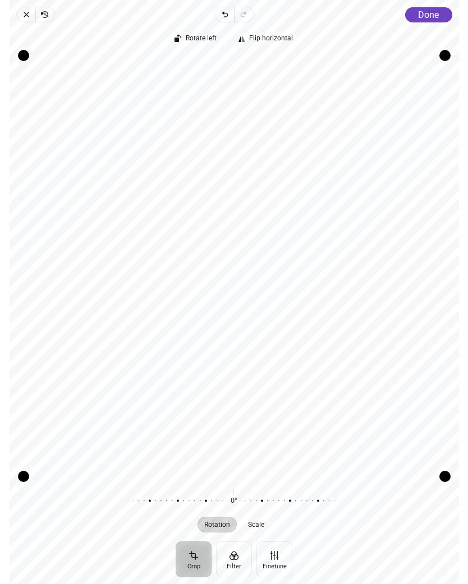
click at [426, 15] on span "Done" at bounding box center [428, 15] width 21 height 11
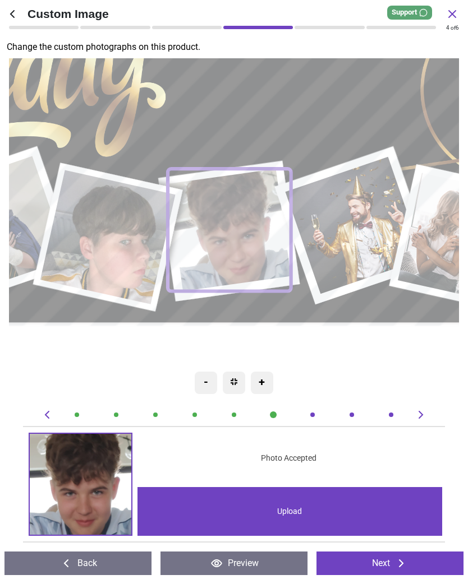
click at [358, 214] on image at bounding box center [356, 225] width 138 height 137
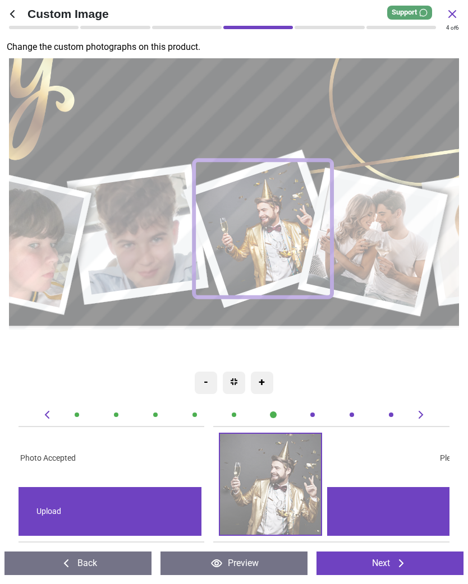
scroll to position [0, 2581]
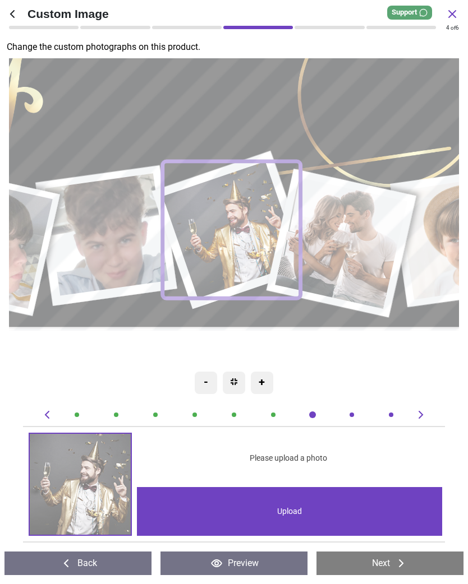
click at [291, 509] on div "Upload" at bounding box center [289, 511] width 305 height 49
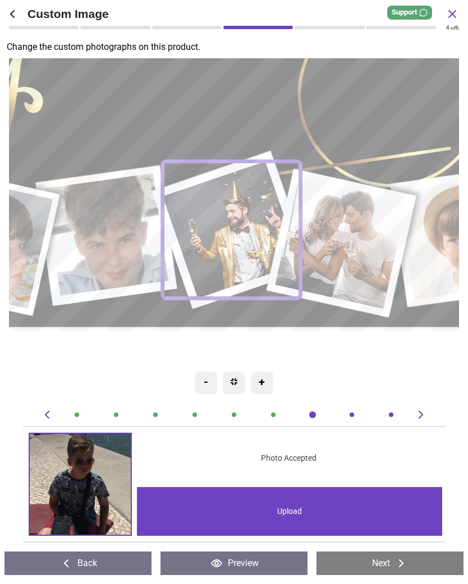
scroll to position [0, 2581]
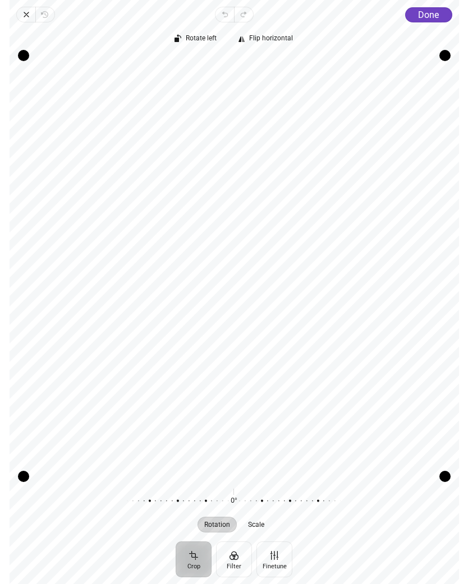
click at [426, 20] on button "Done" at bounding box center [427, 14] width 47 height 15
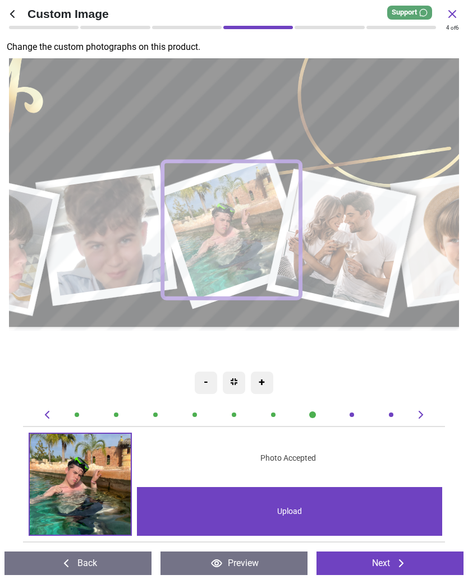
click at [355, 233] on image at bounding box center [343, 244] width 132 height 132
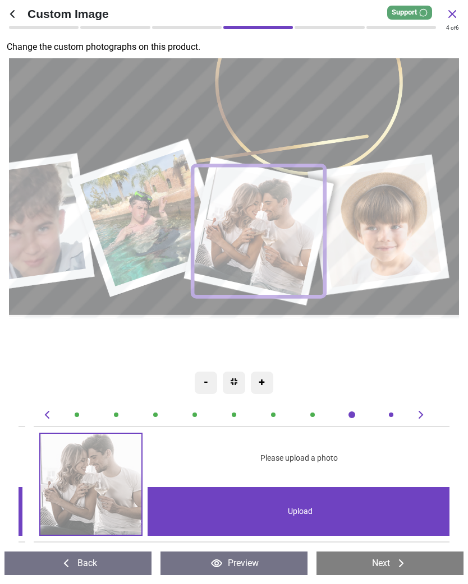
scroll to position [0, 3011]
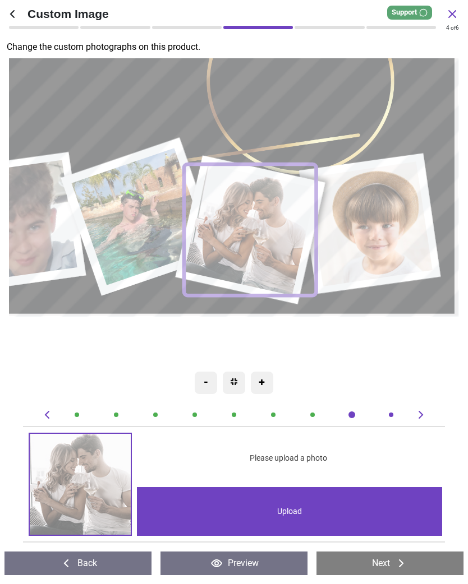
click at [307, 509] on div "Upload" at bounding box center [289, 511] width 305 height 49
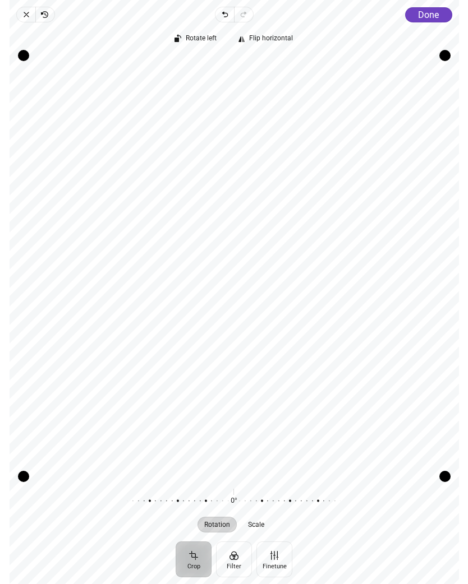
click at [431, 18] on span "Done" at bounding box center [428, 15] width 21 height 11
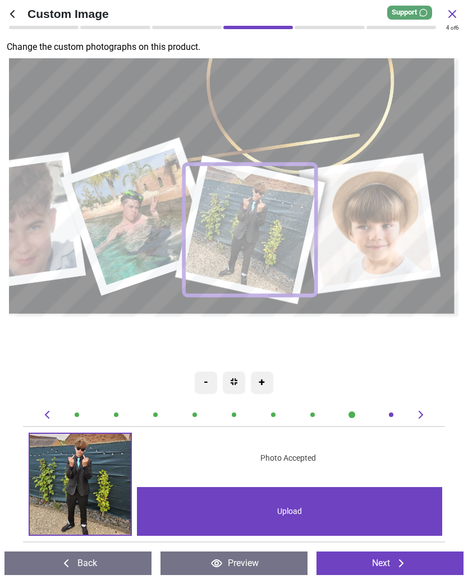
click at [385, 232] on image at bounding box center [372, 224] width 126 height 126
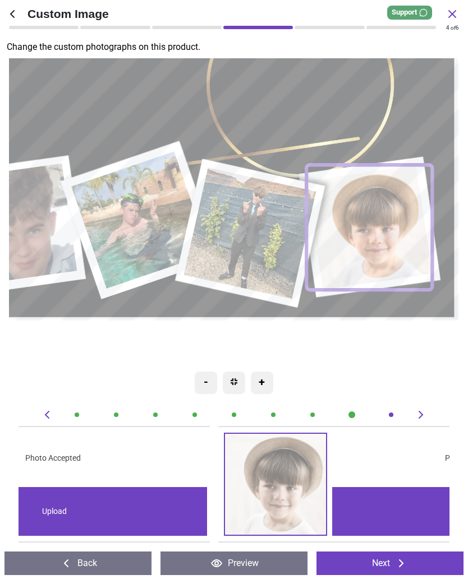
scroll to position [0, 3441]
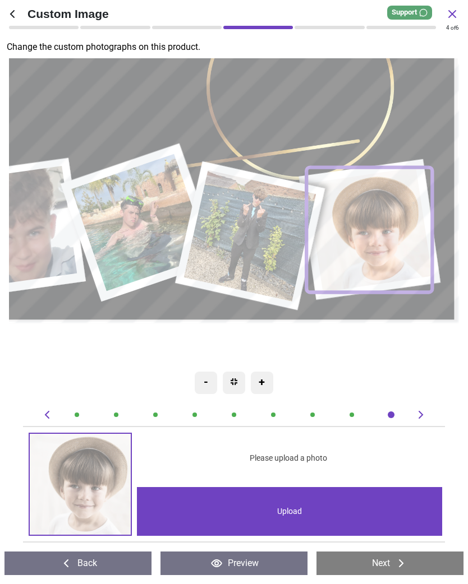
click at [305, 512] on div "Upload" at bounding box center [289, 511] width 305 height 49
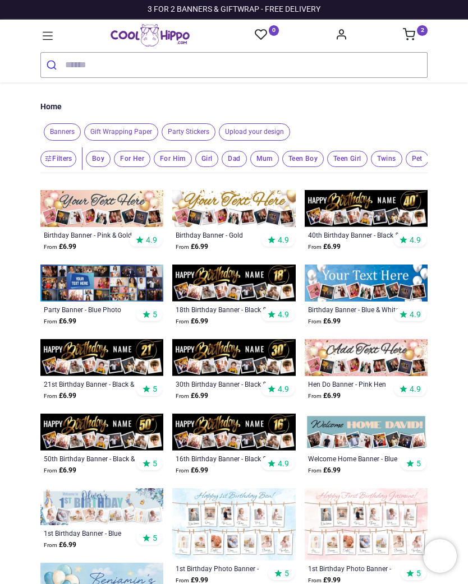
click at [425, 34] on sup "2" at bounding box center [421, 30] width 11 height 11
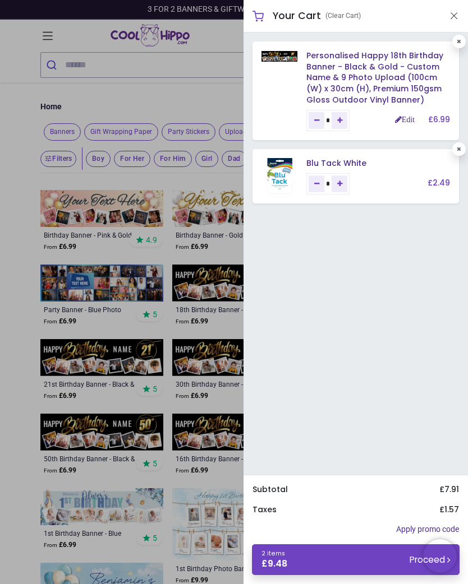
click at [362, 561] on link "2 items £ 9.48 Proceed" at bounding box center [355, 559] width 207 height 31
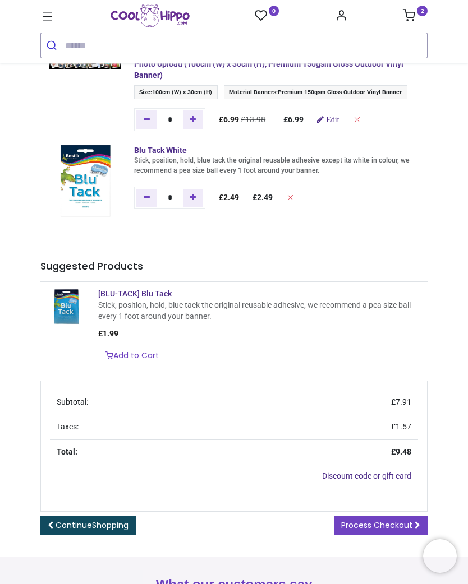
scroll to position [88, 0]
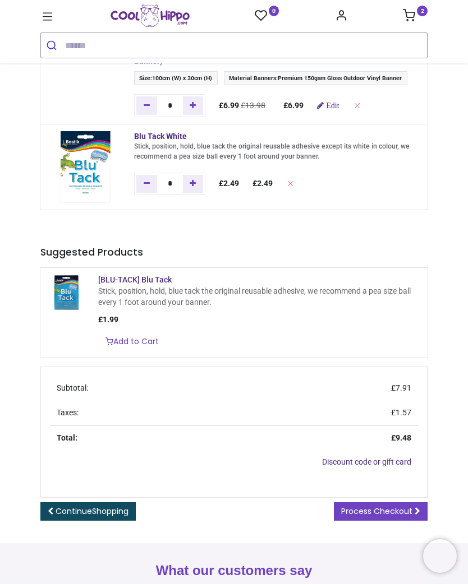
click at [376, 517] on span "Process Checkout" at bounding box center [376, 511] width 71 height 11
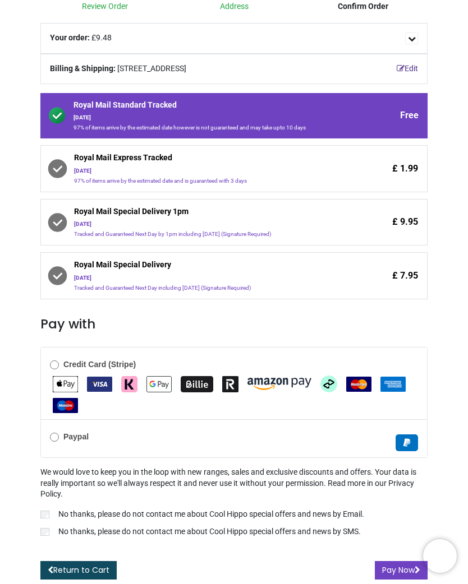
scroll to position [117, 0]
click at [396, 571] on button "Pay Now" at bounding box center [400, 570] width 53 height 19
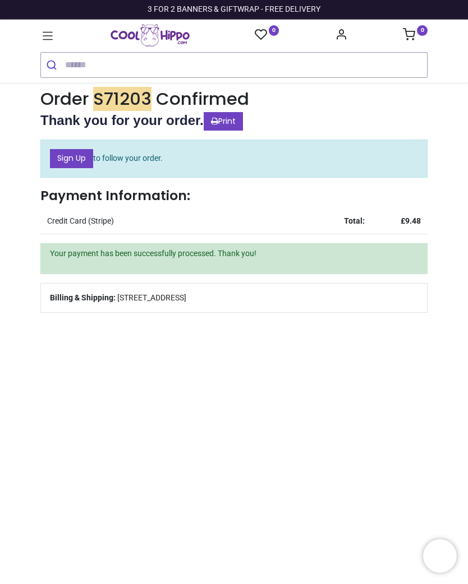
click at [76, 63] on input "search" at bounding box center [246, 65] width 362 height 25
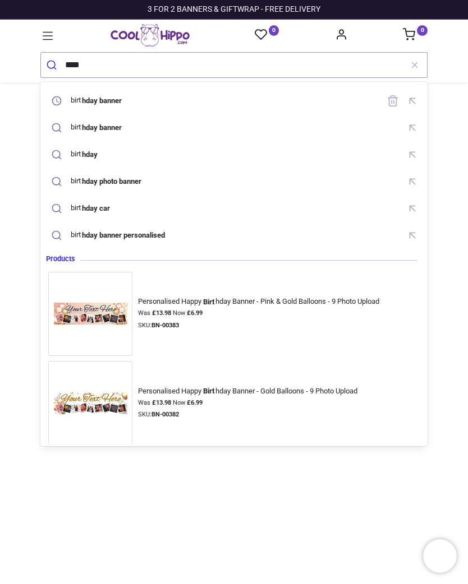
type input "*****"
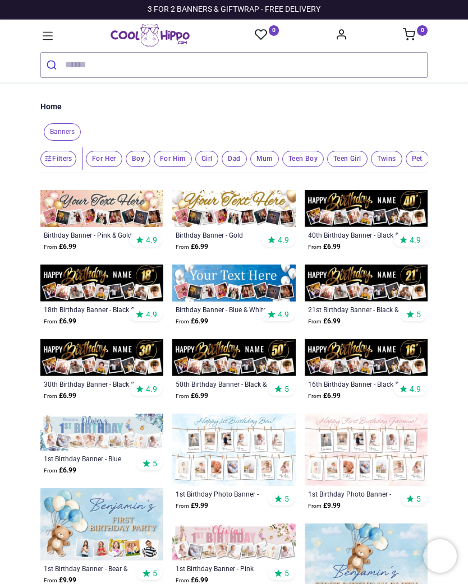
click at [103, 288] on img at bounding box center [101, 283] width 123 height 37
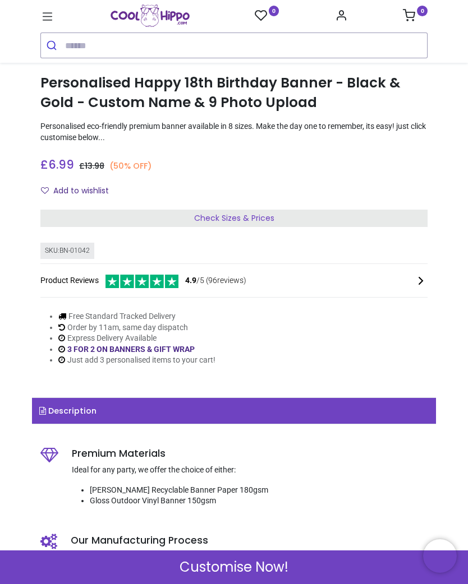
scroll to position [190, 0]
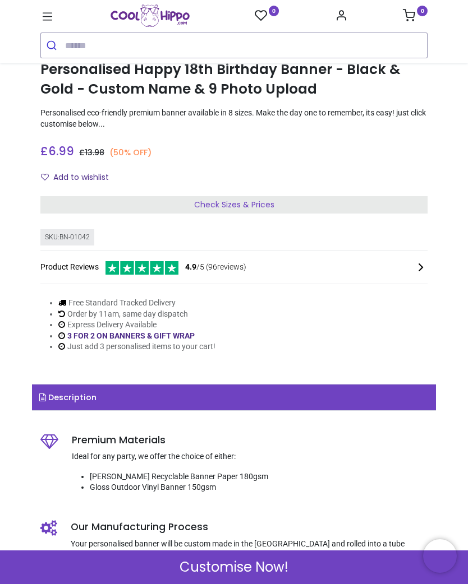
click at [249, 570] on span "Customise Now!" at bounding box center [233, 567] width 109 height 19
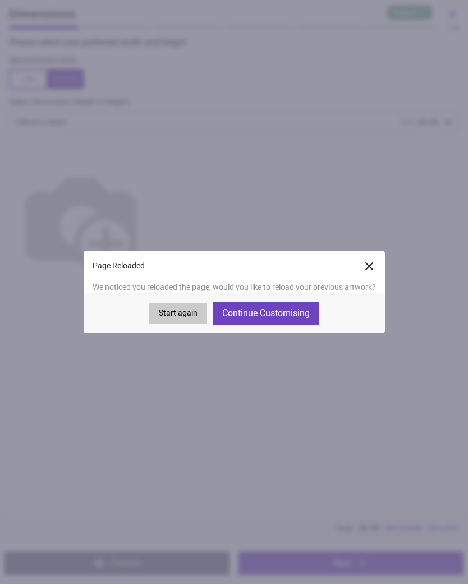
click at [278, 314] on button "Continue Customising" at bounding box center [265, 313] width 107 height 22
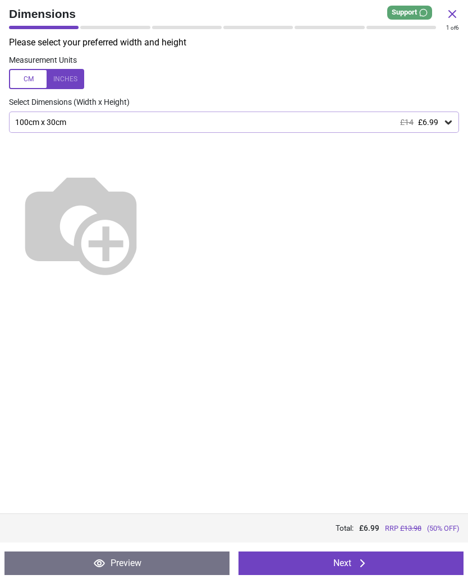
click at [348, 564] on button "Next" at bounding box center [350, 564] width 225 height 24
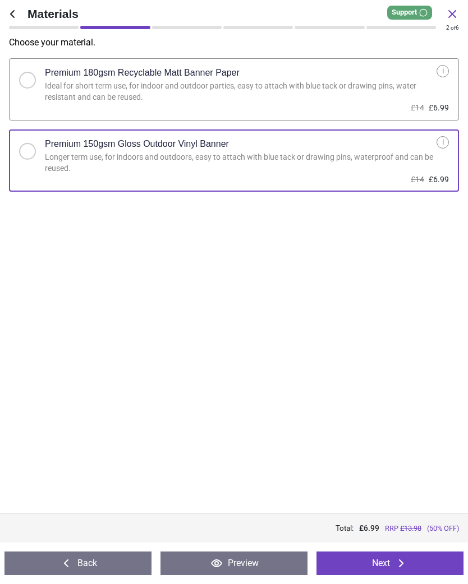
click at [381, 566] on button "Next" at bounding box center [389, 564] width 147 height 24
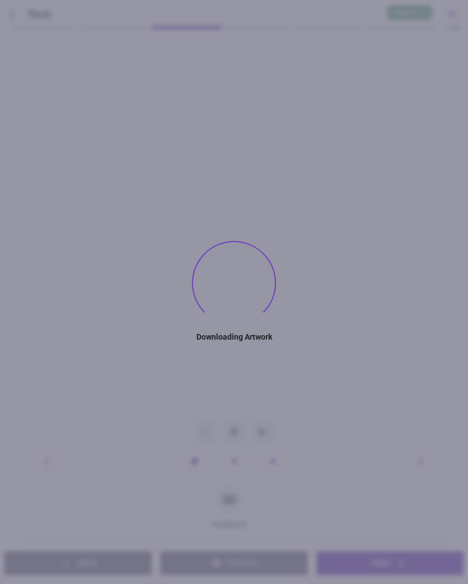
type textarea "****"
type textarea "**"
type textarea "****"
type textarea "**"
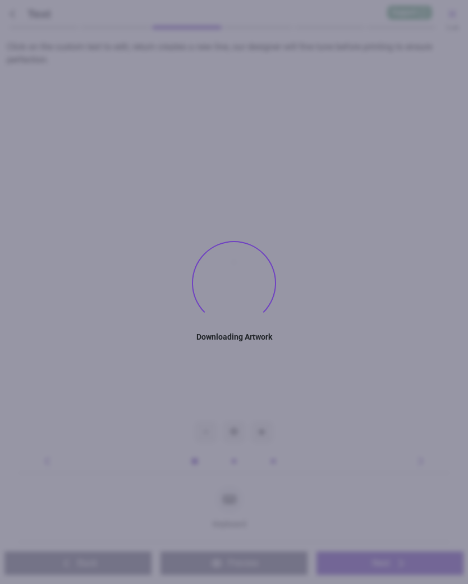
type textarea "**"
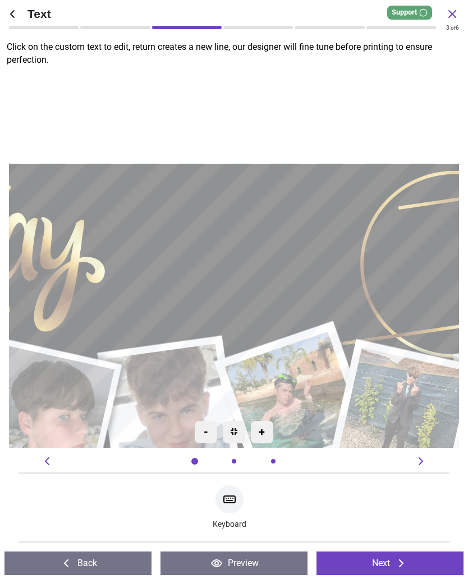
click at [392, 565] on button "Next" at bounding box center [389, 564] width 147 height 24
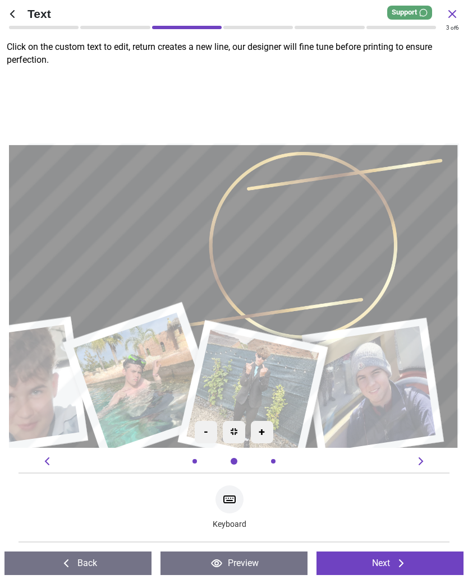
click at [399, 564] on icon at bounding box center [400, 563] width 13 height 13
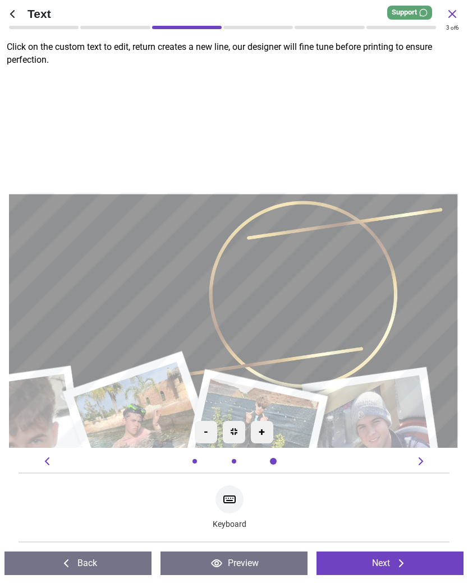
click at [390, 561] on button "Next" at bounding box center [389, 564] width 147 height 24
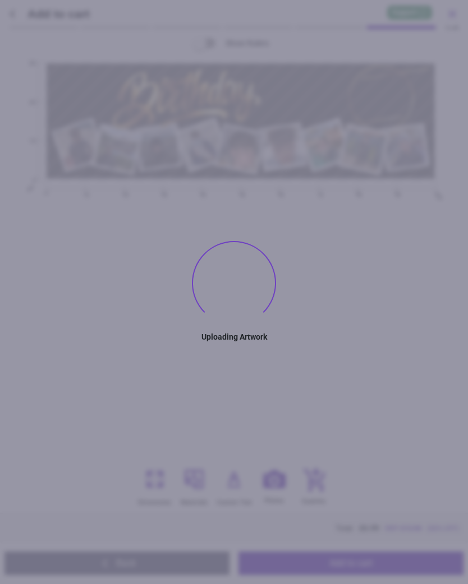
scroll to position [190, 0]
click at [330, 259] on div ".cls-1 { filter: url(#drop-shadow-2); } .cls-1, .cls-2, .cls-3, .cls-4, .cls-5,…" at bounding box center [241, 238] width 442 height 350
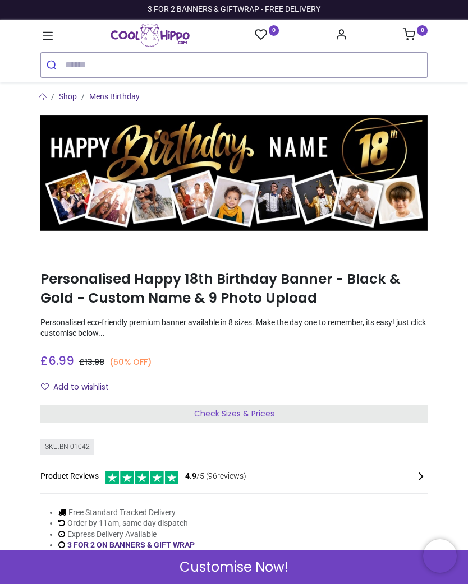
click at [276, 566] on span "Customise Now!" at bounding box center [233, 567] width 109 height 19
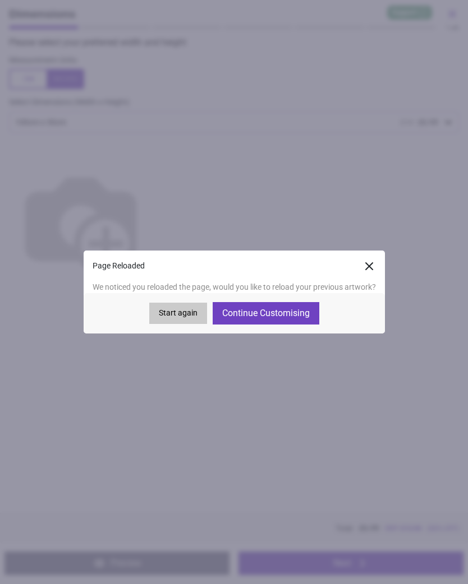
click at [178, 313] on button "Start again" at bounding box center [178, 313] width 58 height 21
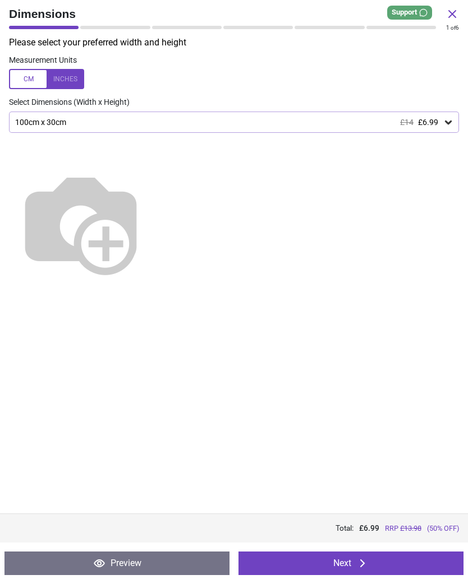
click at [348, 563] on button "Next" at bounding box center [350, 564] width 225 height 24
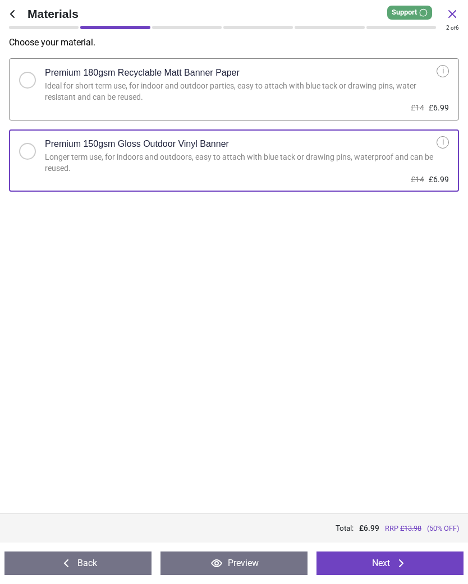
click at [367, 566] on button "Next" at bounding box center [389, 564] width 147 height 24
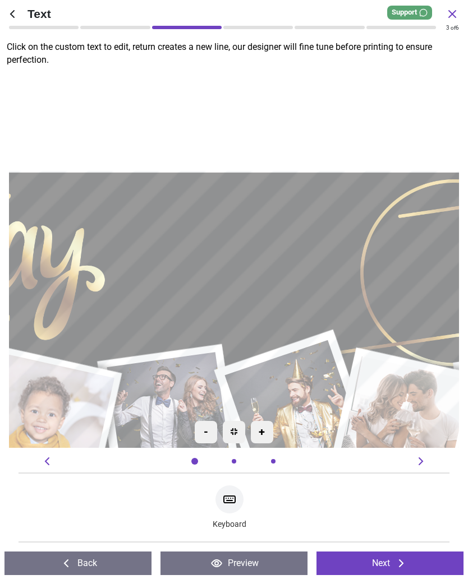
click at [267, 258] on textarea at bounding box center [234, 259] width 238 height 69
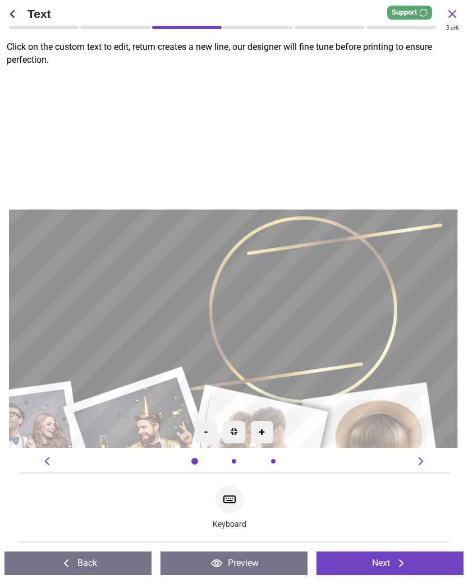
type textarea "****"
click at [308, 321] on textarea at bounding box center [266, 313] width 151 height 126
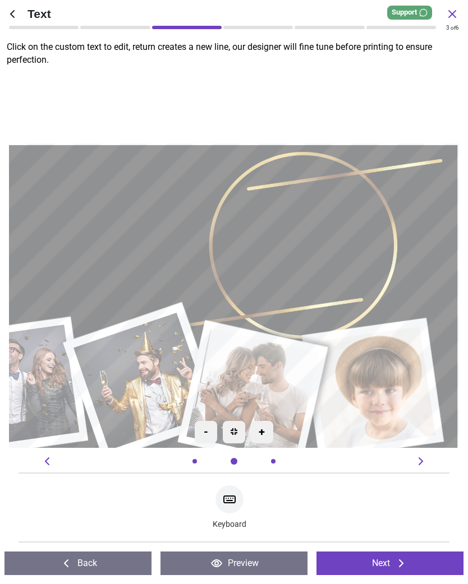
type textarea "**"
click at [368, 215] on div at bounding box center [357, 210] width 54 height 44
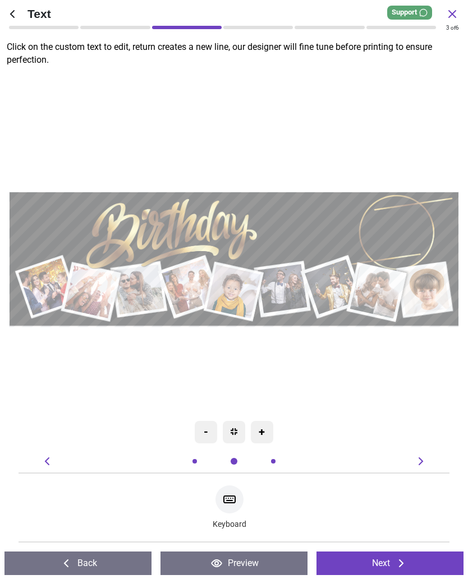
click at [394, 561] on icon at bounding box center [400, 563] width 13 height 13
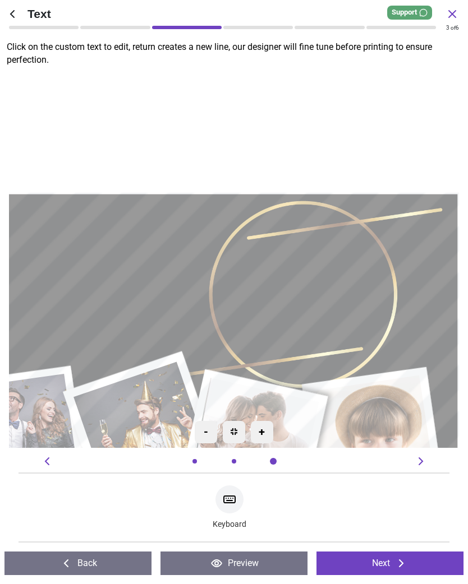
click at [397, 565] on icon at bounding box center [400, 563] width 13 height 13
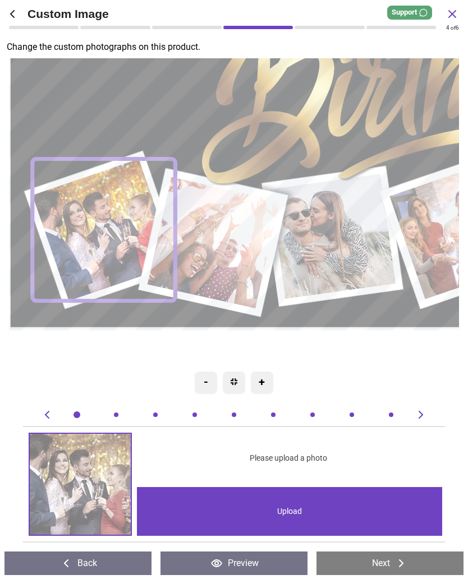
click at [308, 506] on div "Upload" at bounding box center [289, 511] width 305 height 49
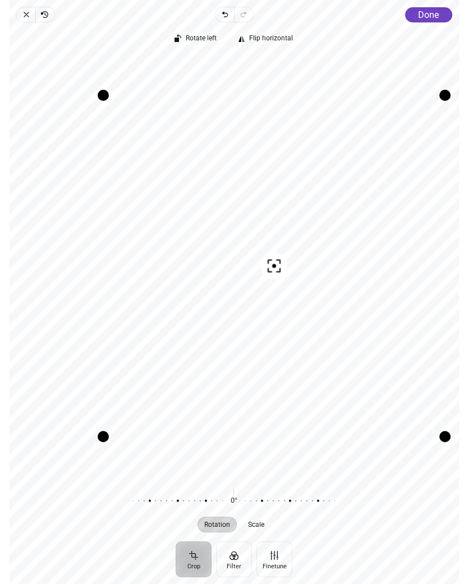
click at [429, 15] on span "Done" at bounding box center [428, 15] width 21 height 11
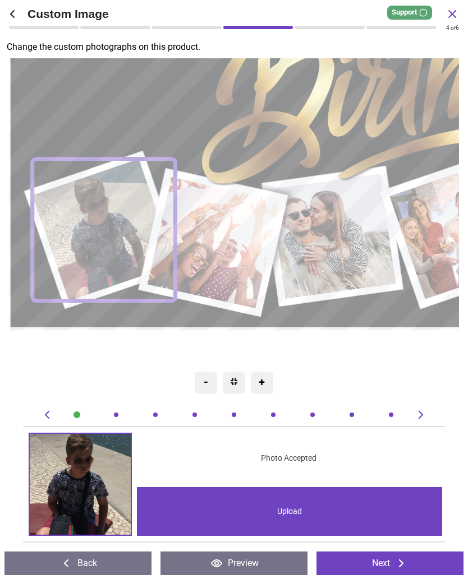
click at [232, 243] on image at bounding box center [213, 243] width 132 height 132
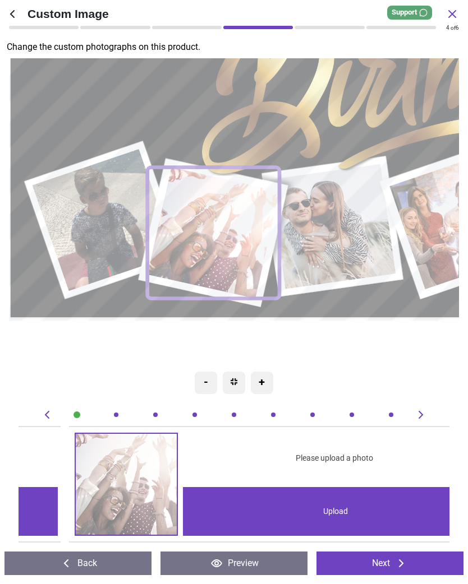
scroll to position [0, 430]
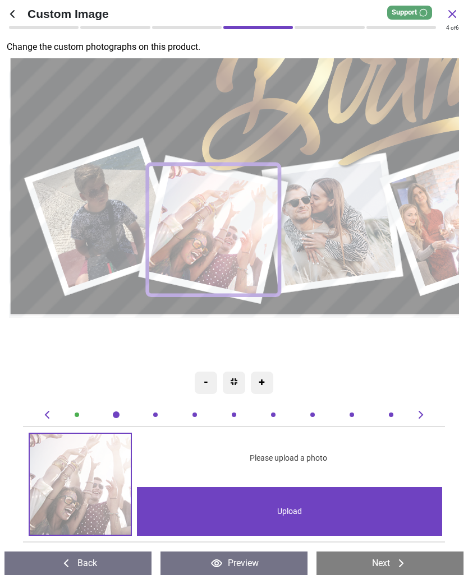
click at [299, 512] on div "Upload" at bounding box center [289, 511] width 305 height 49
click at [289, 511] on div "Upload" at bounding box center [289, 511] width 305 height 49
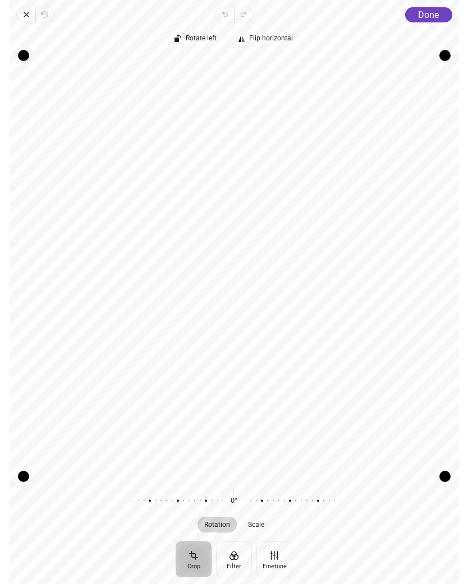
click at [425, 17] on span "Done" at bounding box center [428, 15] width 21 height 11
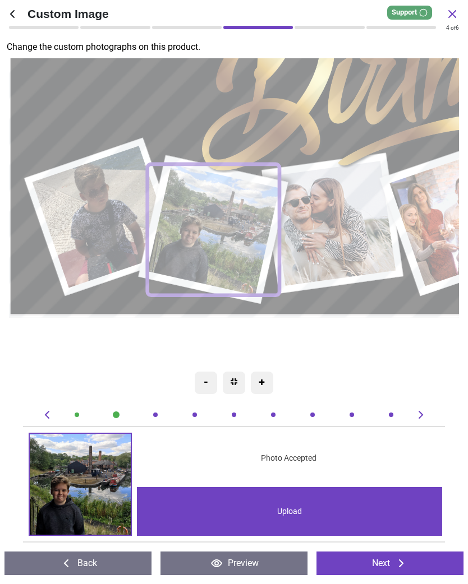
click at [340, 221] on image at bounding box center [334, 223] width 126 height 125
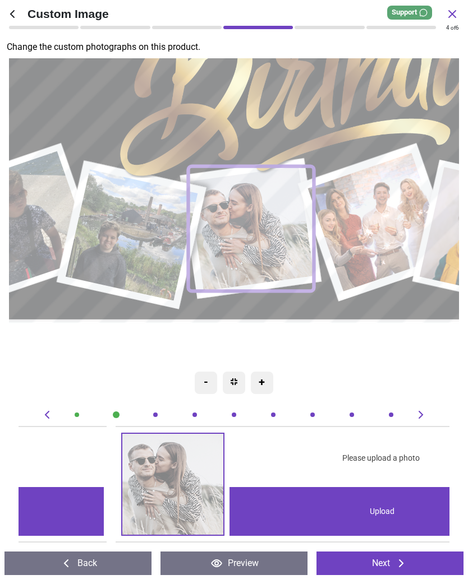
scroll to position [0, 860]
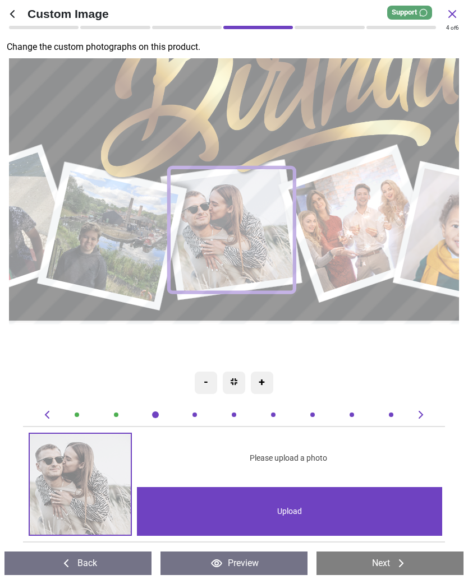
click at [300, 511] on div "Upload" at bounding box center [289, 511] width 305 height 49
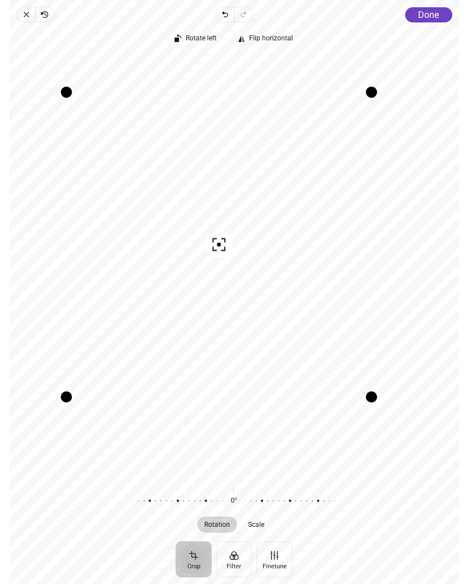
click at [426, 18] on span "Done" at bounding box center [428, 15] width 21 height 11
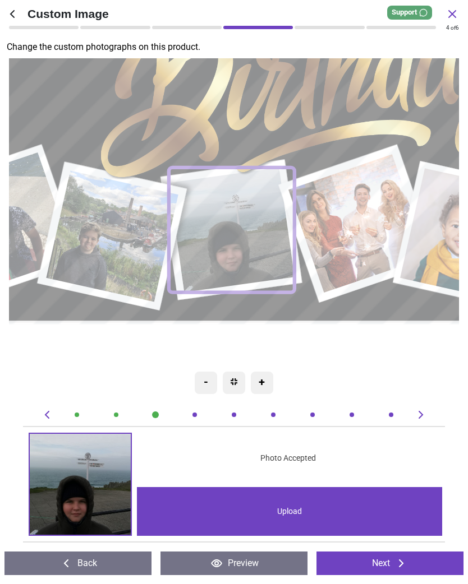
click at [343, 215] on image at bounding box center [359, 223] width 140 height 139
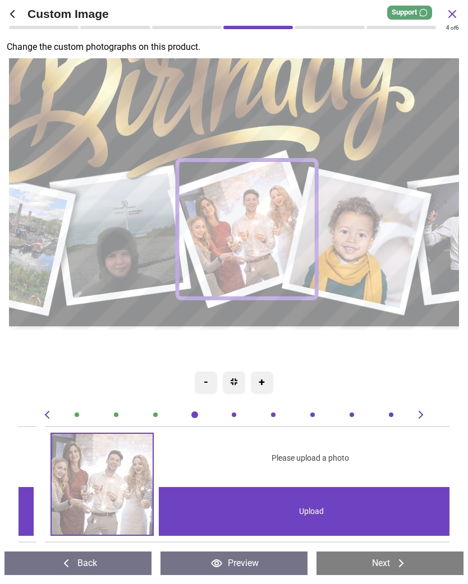
scroll to position [0, 1290]
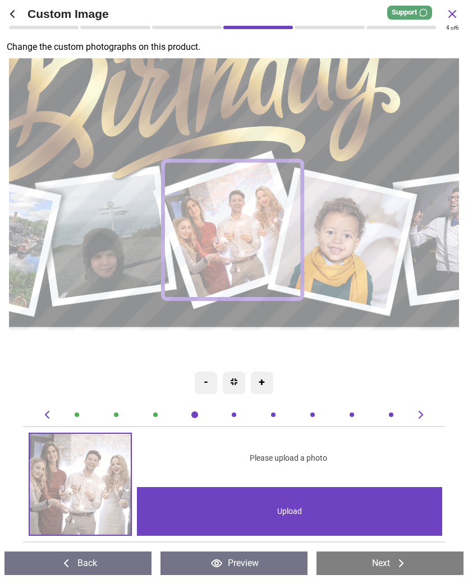
click at [291, 514] on div "Upload" at bounding box center [289, 511] width 305 height 49
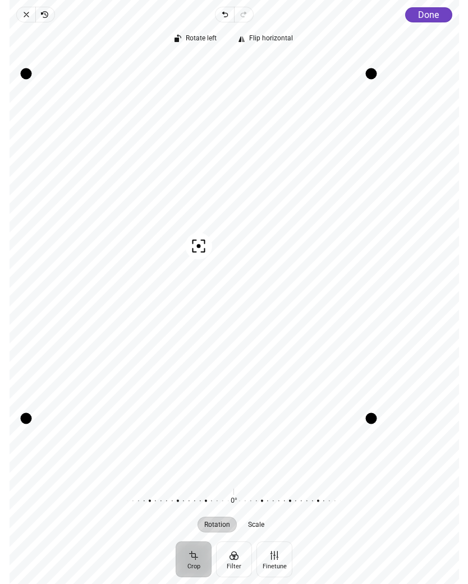
click at [428, 12] on span "Done" at bounding box center [428, 15] width 21 height 11
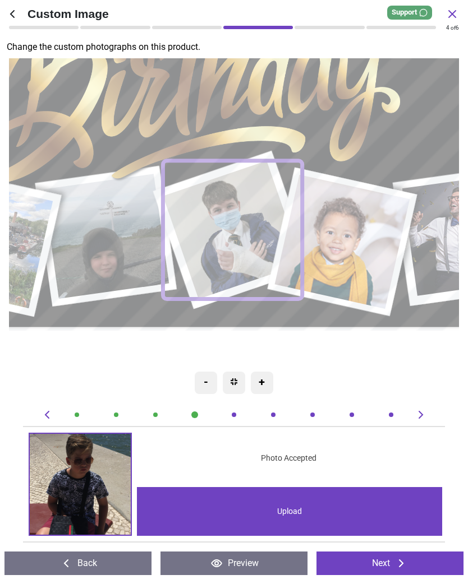
scroll to position [0, 1290]
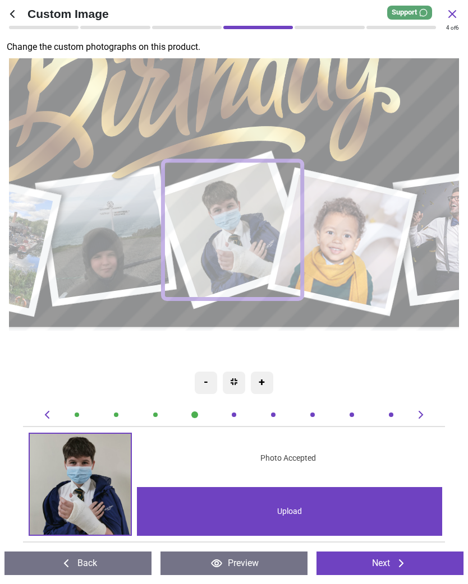
click at [367, 229] on image at bounding box center [343, 242] width 135 height 135
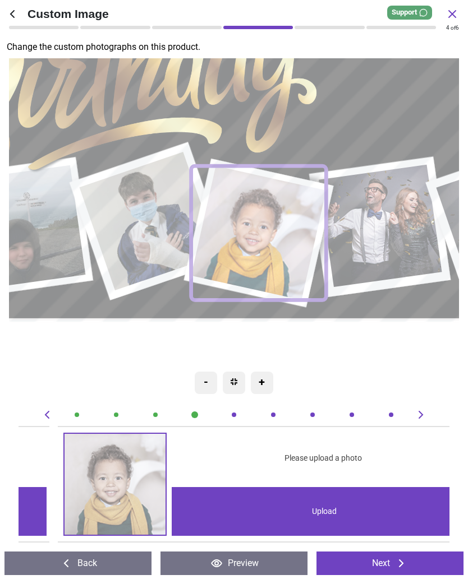
scroll to position [0, 1720]
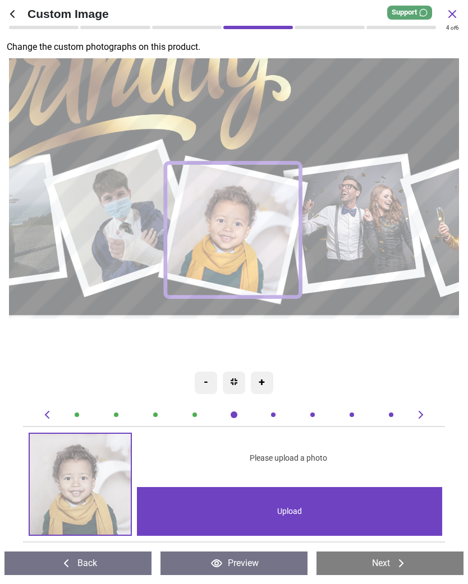
click at [298, 513] on div "Upload" at bounding box center [289, 511] width 305 height 49
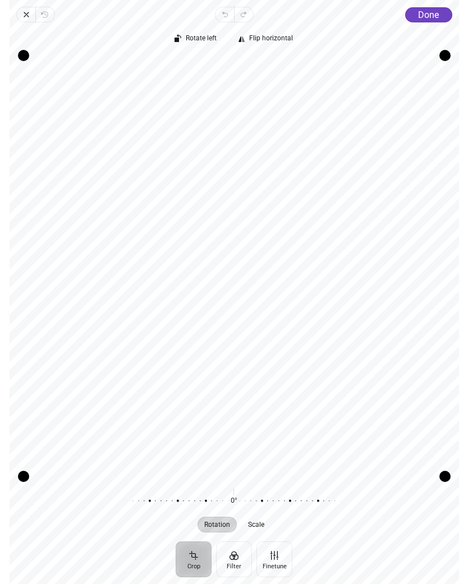
click at [432, 13] on span "Done" at bounding box center [428, 15] width 21 height 11
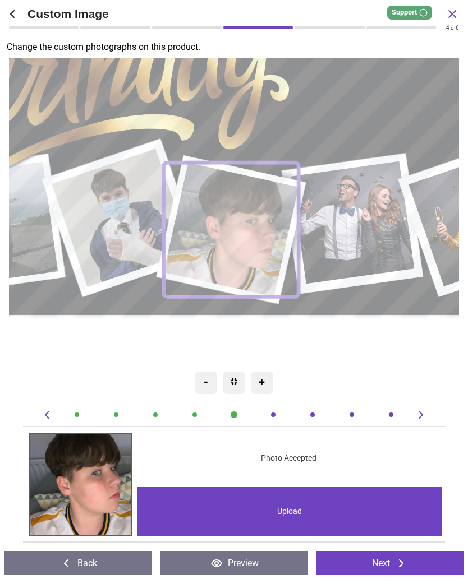
click at [364, 216] on image at bounding box center [354, 222] width 123 height 123
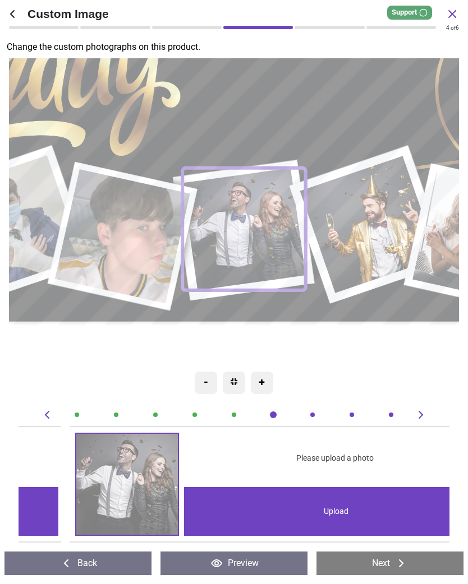
scroll to position [0, 2150]
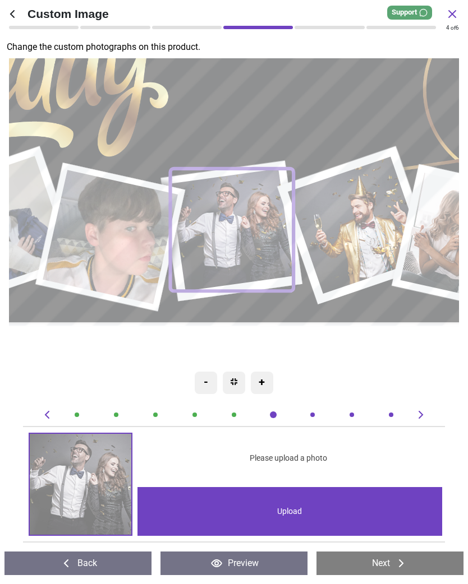
click at [295, 511] on div "Upload" at bounding box center [289, 511] width 305 height 49
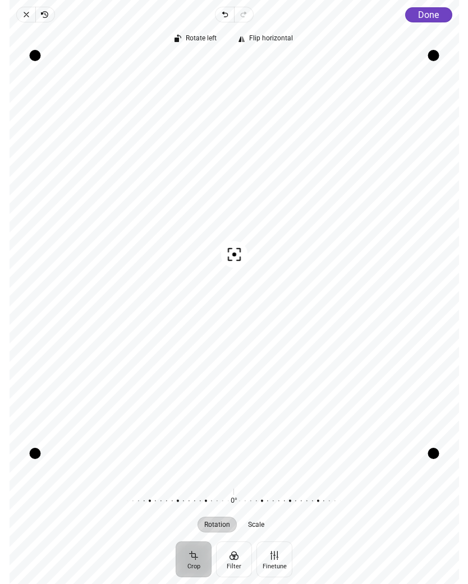
click at [434, 15] on span "Done" at bounding box center [428, 15] width 21 height 11
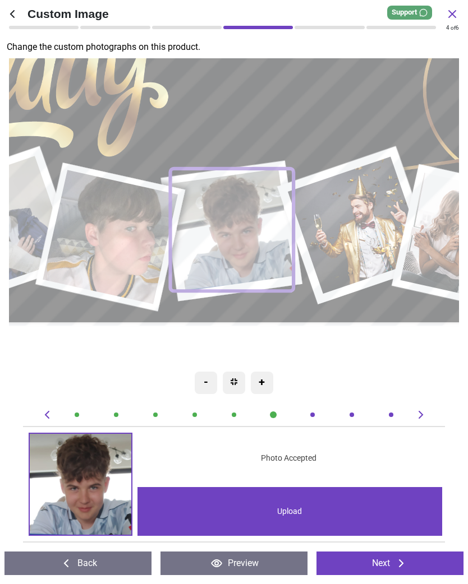
click at [359, 212] on image at bounding box center [359, 224] width 138 height 137
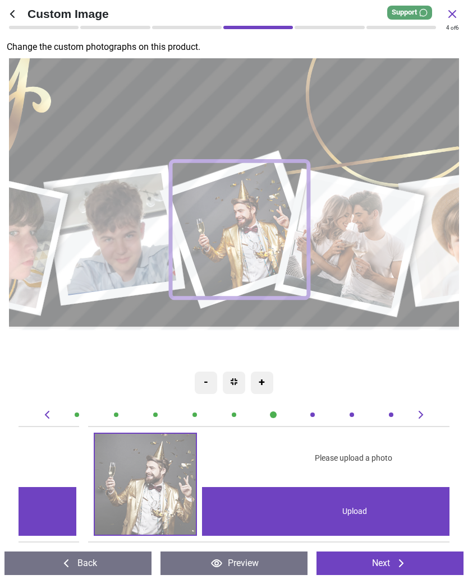
scroll to position [0, 2581]
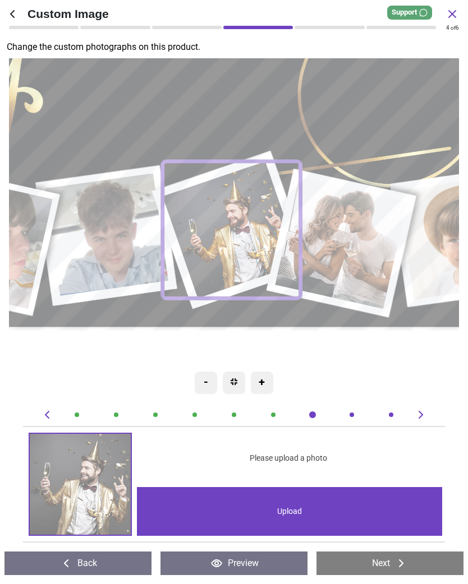
click at [302, 514] on div "Upload" at bounding box center [289, 511] width 305 height 49
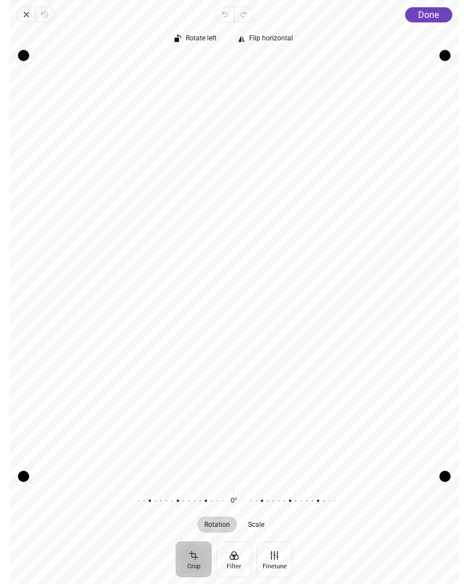
click at [431, 11] on span "Done" at bounding box center [428, 15] width 21 height 11
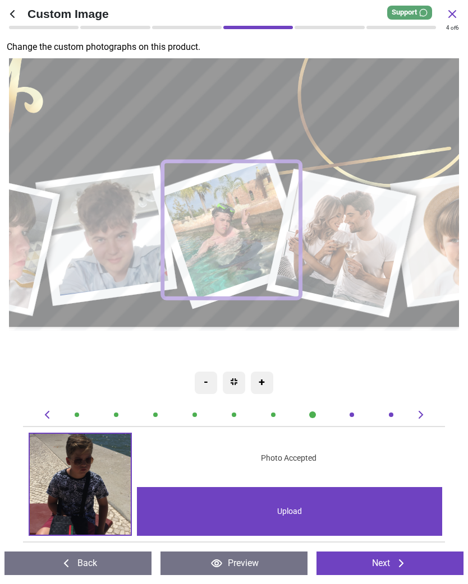
scroll to position [0, 2581]
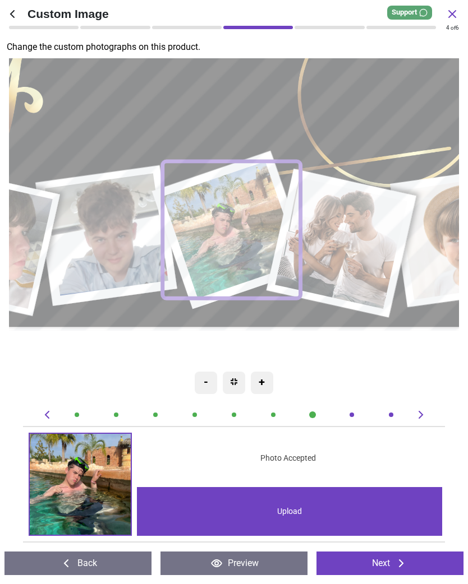
click at [115, 232] on image at bounding box center [108, 234] width 123 height 123
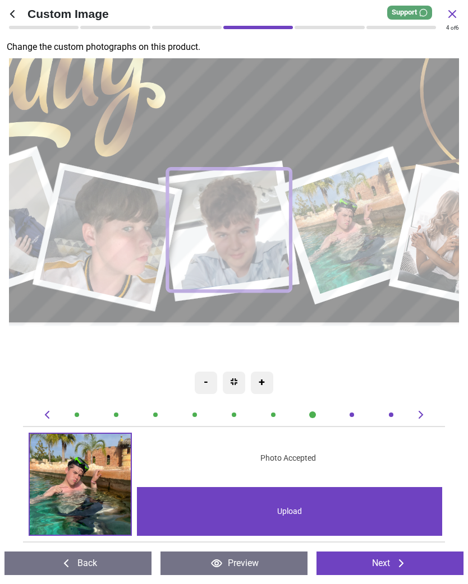
scroll to position [0, 2150]
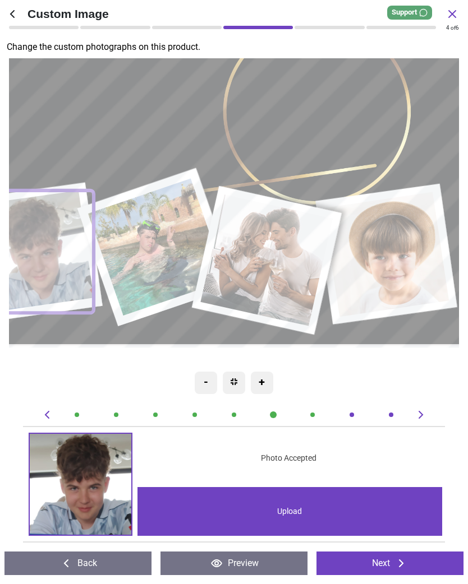
click at [276, 268] on image at bounding box center [269, 261] width 132 height 132
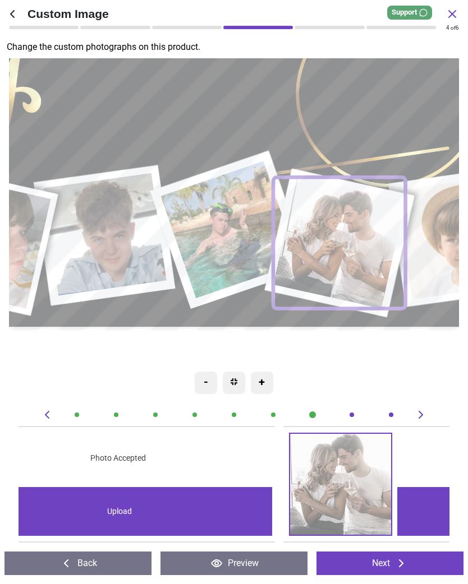
scroll to position [0, 3011]
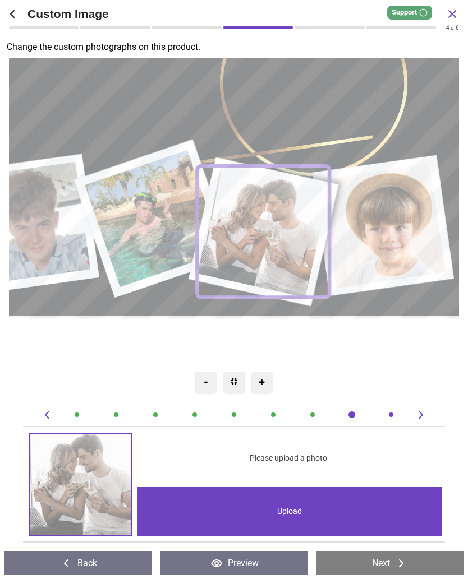
click at [298, 512] on div "Upload" at bounding box center [289, 511] width 305 height 49
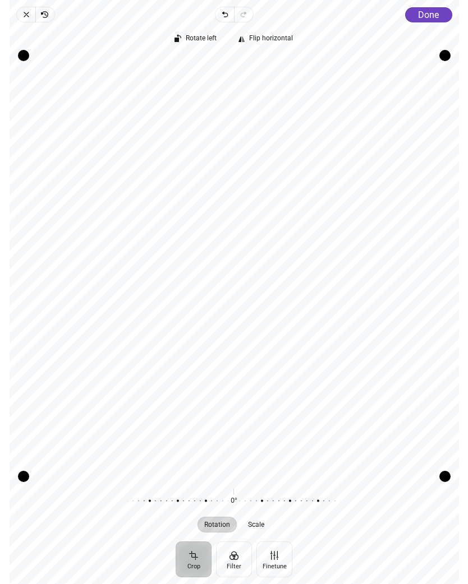
click at [433, 12] on span "Done" at bounding box center [428, 15] width 21 height 11
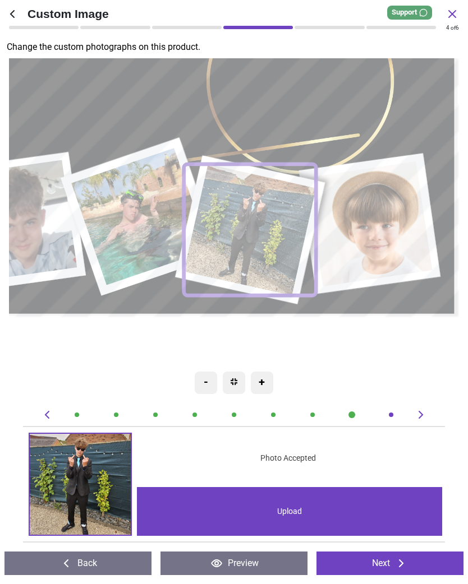
click at [395, 226] on image at bounding box center [372, 224] width 126 height 126
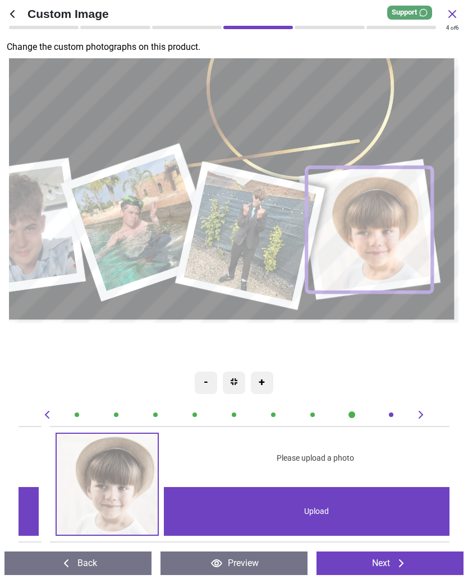
scroll to position [0, 3441]
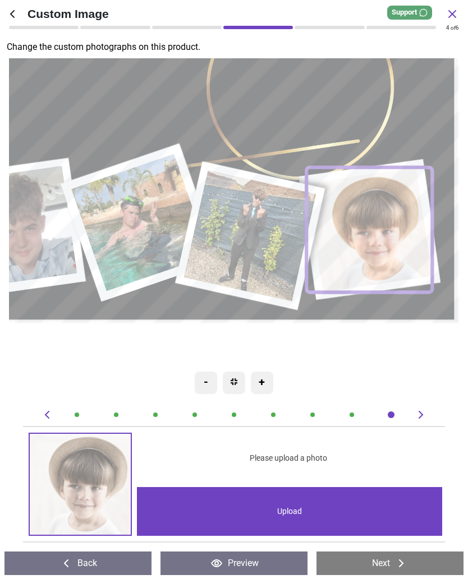
click at [327, 512] on div "Upload" at bounding box center [289, 511] width 305 height 49
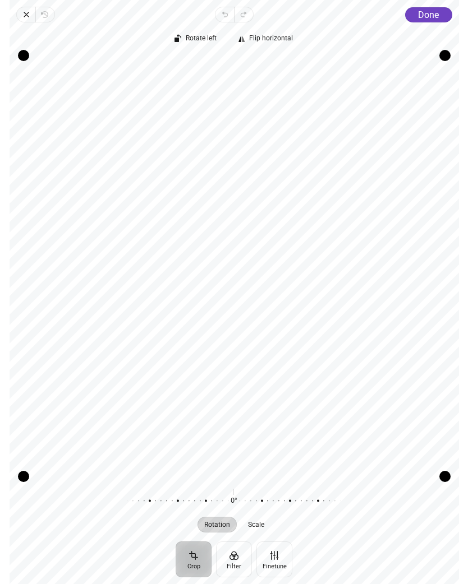
click at [429, 16] on span "Done" at bounding box center [428, 15] width 21 height 11
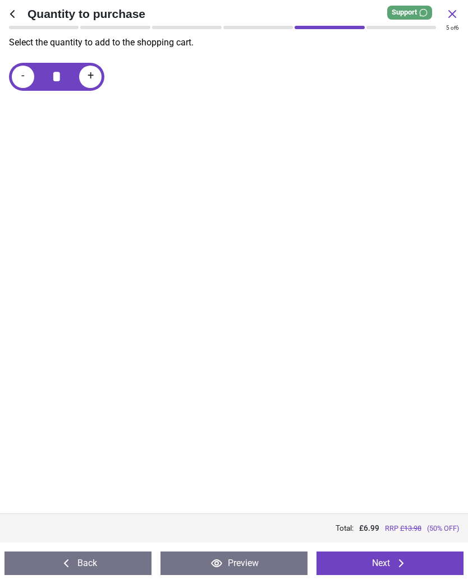
click at [410, 563] on button "Next" at bounding box center [389, 564] width 147 height 24
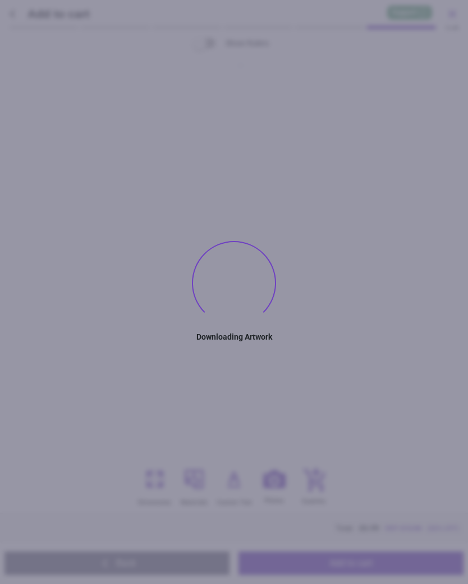
type textarea "****"
type textarea "**"
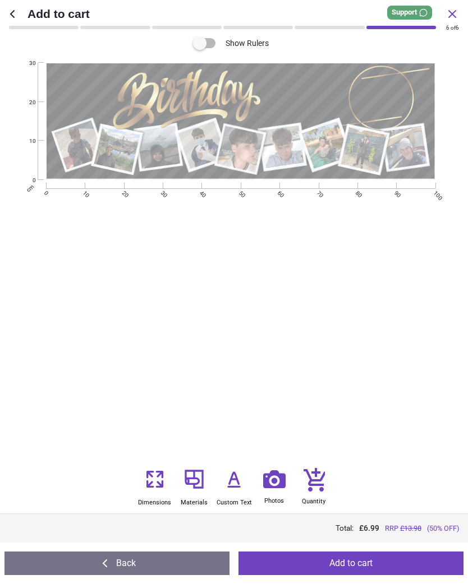
click at [377, 563] on button "Add to cart" at bounding box center [350, 564] width 225 height 24
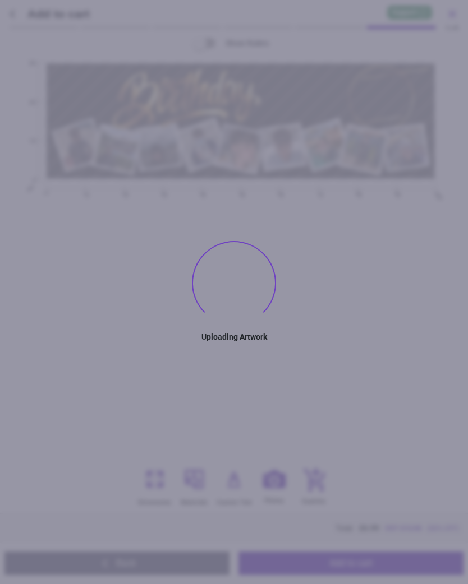
click at [381, 428] on div "Show Rulers .cls-1 { filter: url(#drop-shadow-2); } .cls-1, .cls-2, .cls-3, .cl…" at bounding box center [234, 250] width 468 height 429
click at [381, 399] on div ".cls-1 { filter: url(#drop-shadow-2); } .cls-1, .cls-2, .cls-3, .cls-4, .cls-5,…" at bounding box center [241, 238] width 442 height 350
click at [382, 377] on div ".cls-1 { filter: url(#drop-shadow-2); } .cls-1, .cls-2, .cls-3, .cls-4, .cls-5,…" at bounding box center [241, 238] width 442 height 350
click at [386, 365] on div ".cls-1 { filter: url(#drop-shadow-2); } .cls-1, .cls-2, .cls-3, .cls-4, .cls-5,…" at bounding box center [241, 238] width 442 height 350
click at [395, 366] on div ".cls-1 { filter: url(#drop-shadow-2); } .cls-1, .cls-2, .cls-3, .cls-4, .cls-5,…" at bounding box center [241, 238] width 442 height 350
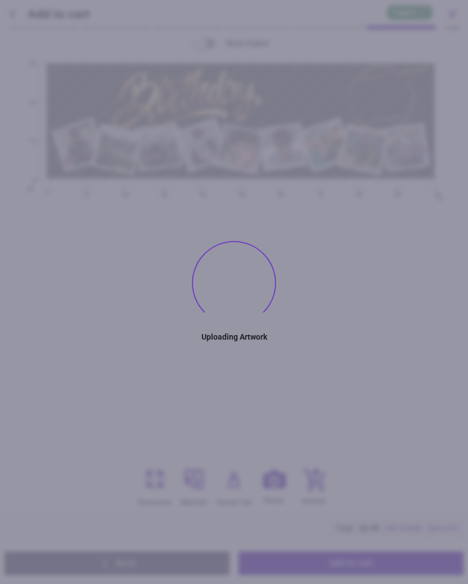
click at [446, 448] on div "Show Rulers .cls-1 { filter: url(#drop-shadow-2); } .cls-1, .cls-2, .cls-3, .cl…" at bounding box center [234, 250] width 468 height 429
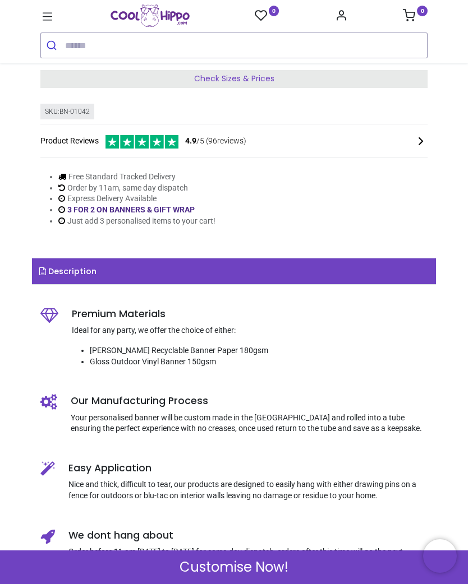
scroll to position [254, 0]
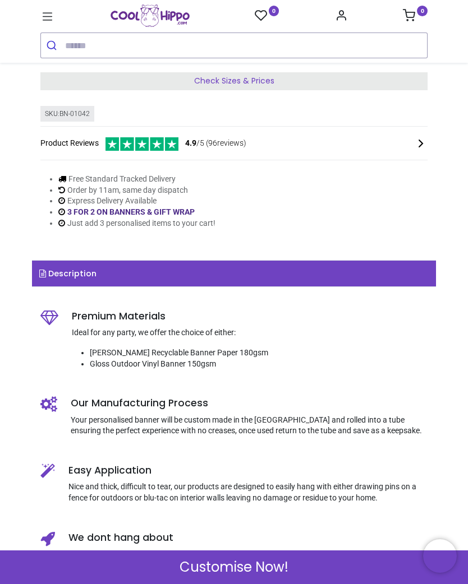
click at [228, 573] on span "Customise Now!" at bounding box center [233, 567] width 109 height 19
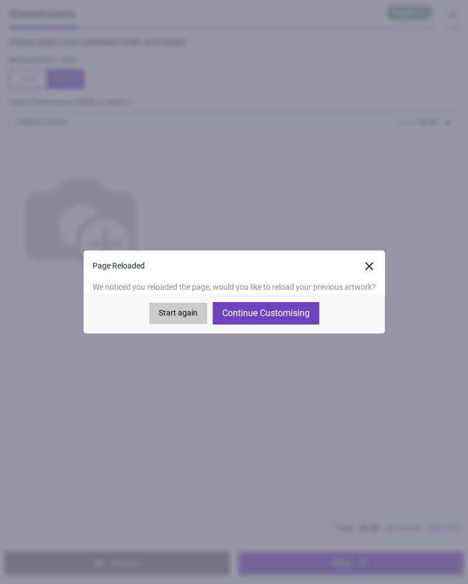
click at [274, 316] on button "Continue Customising" at bounding box center [265, 313] width 107 height 22
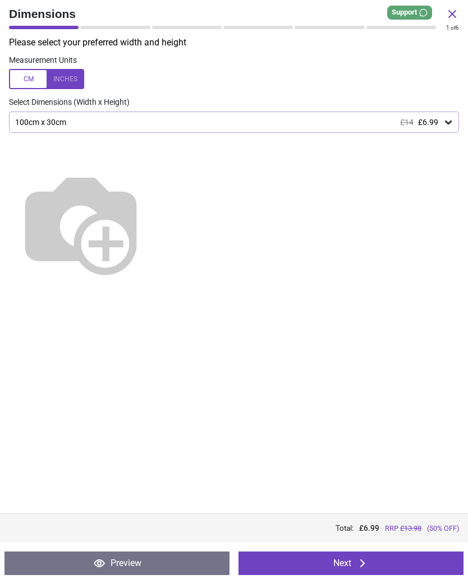
click at [350, 558] on button "Next" at bounding box center [350, 564] width 225 height 24
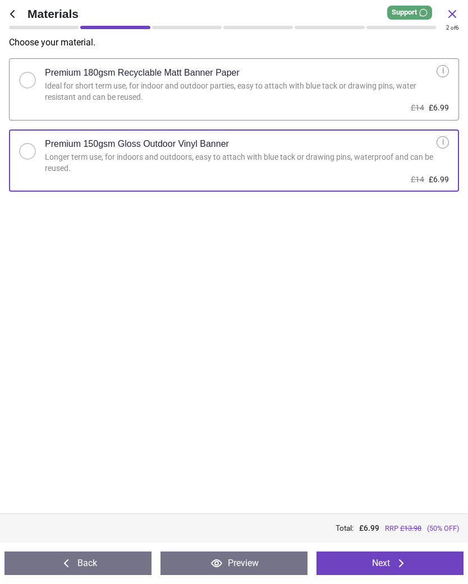
click at [395, 562] on icon at bounding box center [400, 563] width 13 height 13
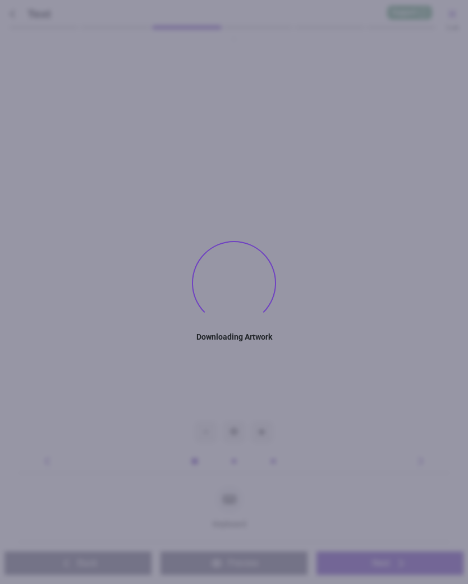
type textarea "****"
type textarea "**"
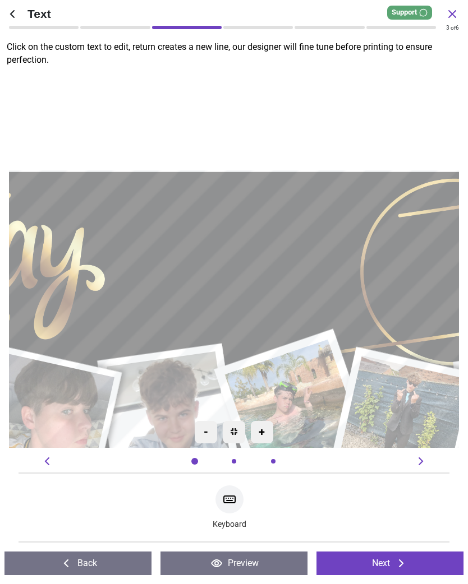
click at [213, 565] on icon at bounding box center [216, 563] width 10 height 7
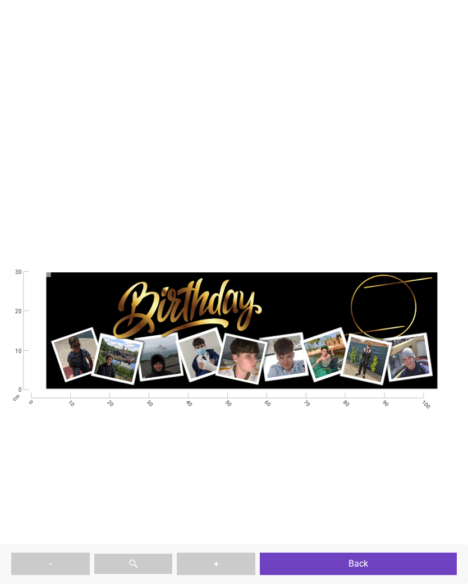
type textarea "****"
type textarea "**"
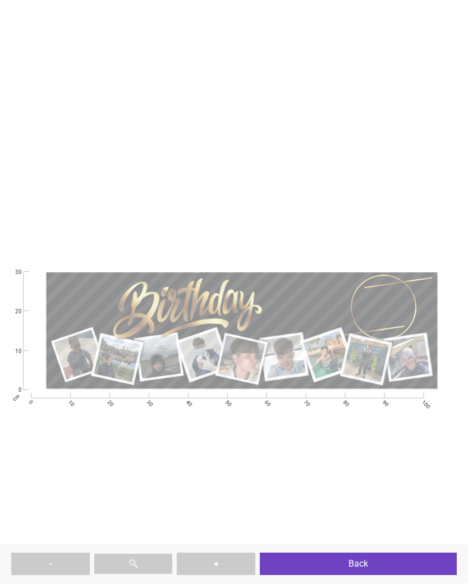
click at [355, 562] on button "Back" at bounding box center [358, 564] width 197 height 22
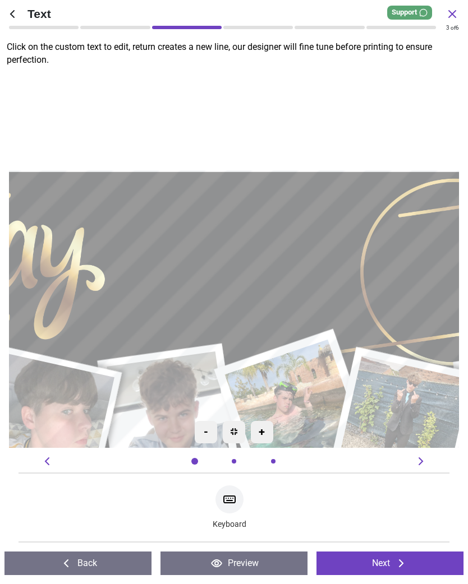
click at [397, 561] on icon at bounding box center [400, 563] width 13 height 13
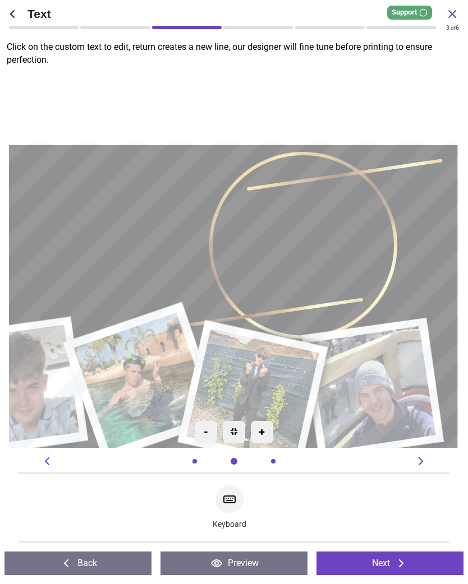
click at [275, 247] on textarea "**" at bounding box center [266, 249] width 151 height 126
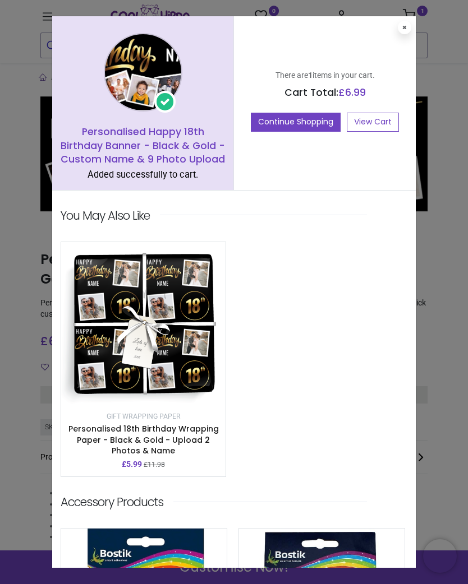
scroll to position [254, 0]
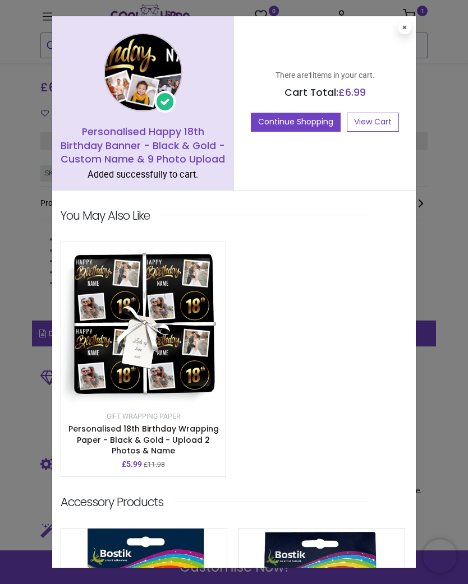
click at [371, 123] on link "View Cart" at bounding box center [372, 122] width 52 height 19
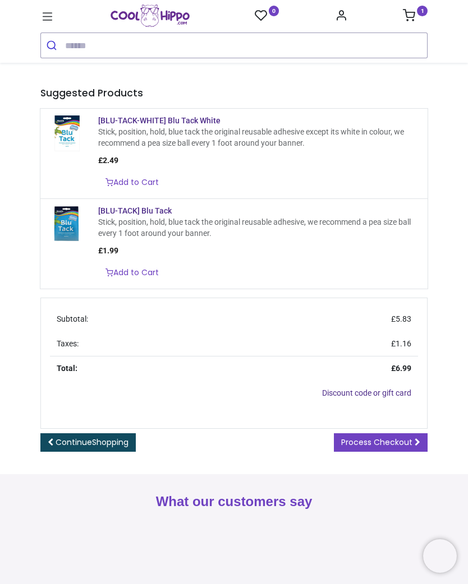
scroll to position [175, 0]
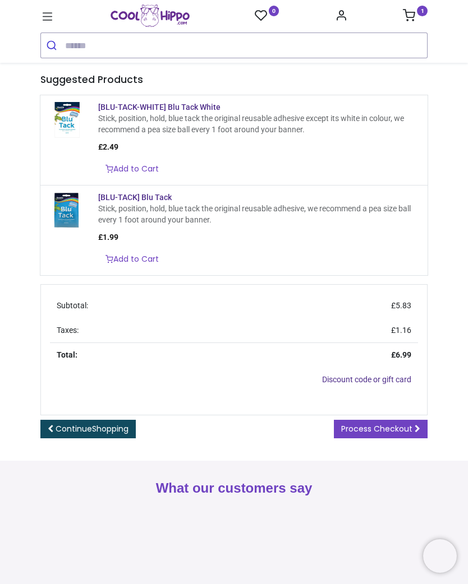
click at [388, 434] on span "Process Checkout" at bounding box center [376, 428] width 71 height 11
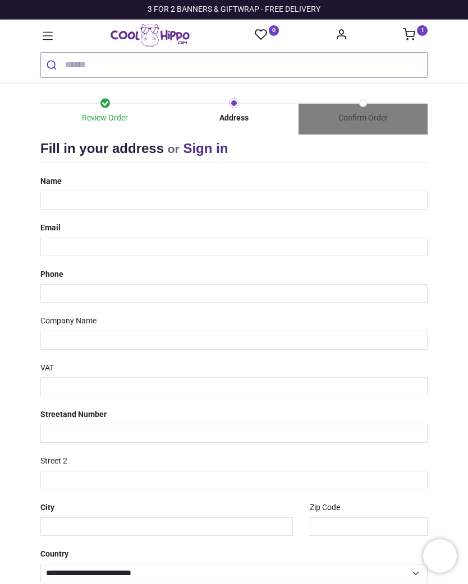
select select "***"
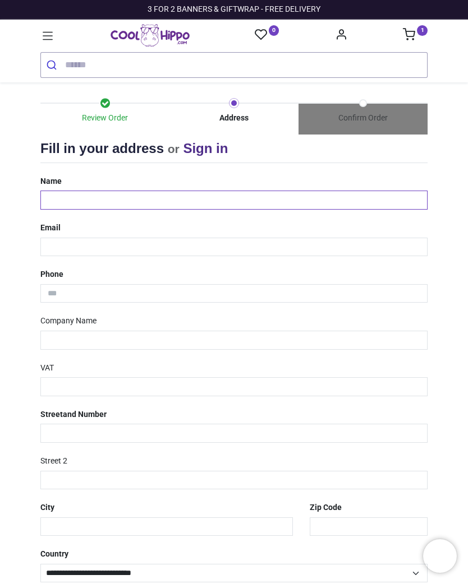
click at [66, 203] on input "text" at bounding box center [233, 200] width 387 height 19
type input "**********"
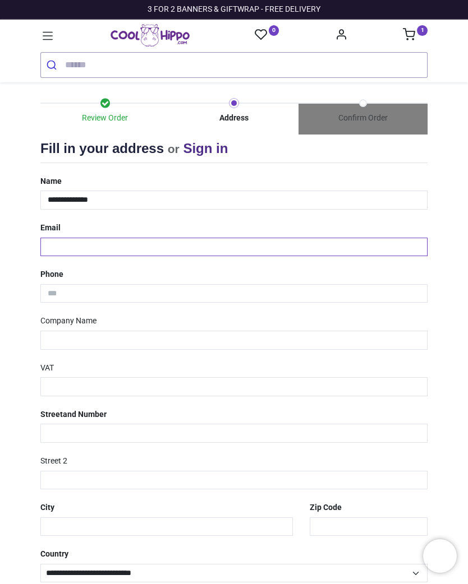
click at [62, 244] on input "email" at bounding box center [233, 247] width 387 height 19
type input "**********"
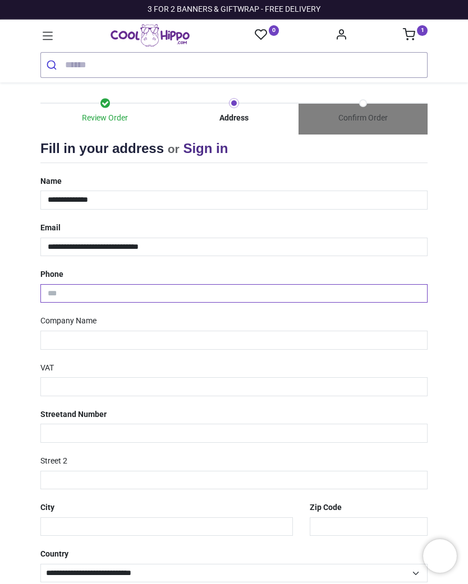
click at [55, 290] on input "tel" at bounding box center [233, 293] width 387 height 19
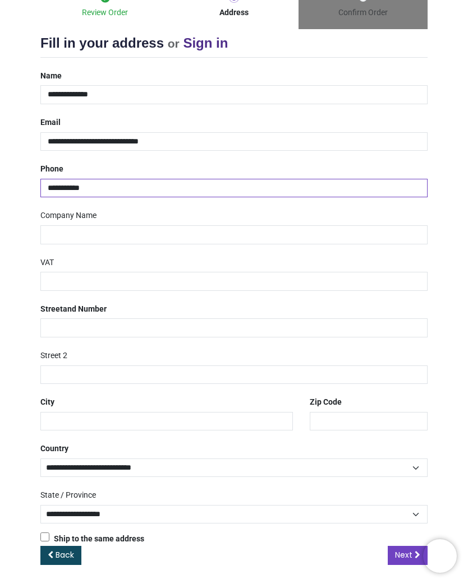
scroll to position [104, 0]
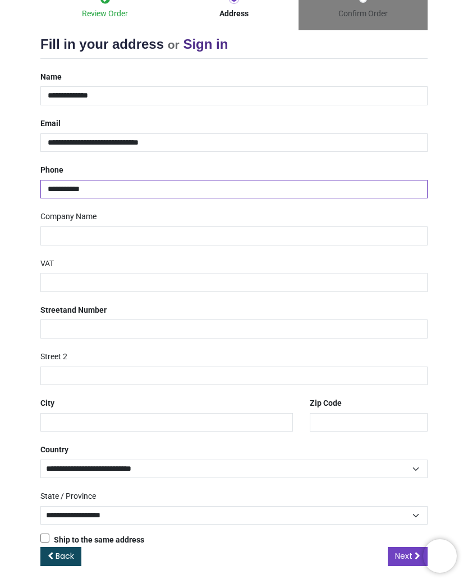
type input "**********"
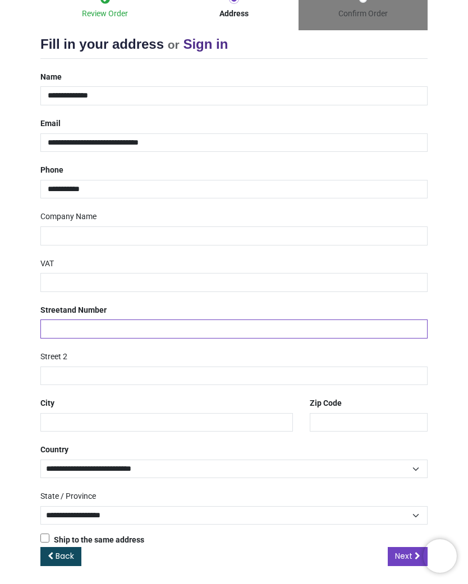
click at [56, 324] on input "text" at bounding box center [233, 329] width 387 height 19
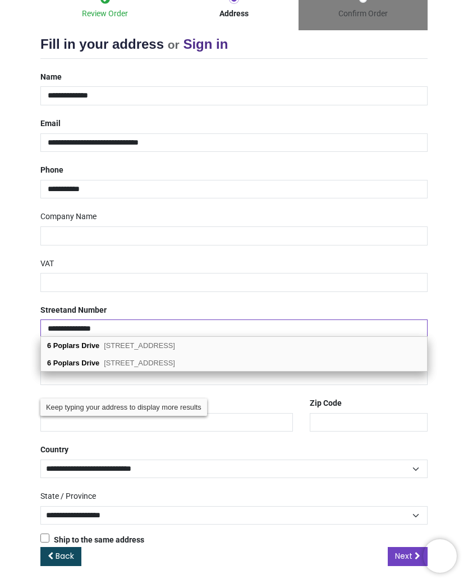
type input "**********"
click at [182, 368] on div "[STREET_ADDRESS]" at bounding box center [234, 362] width 386 height 17
type input "*******"
select select "***"
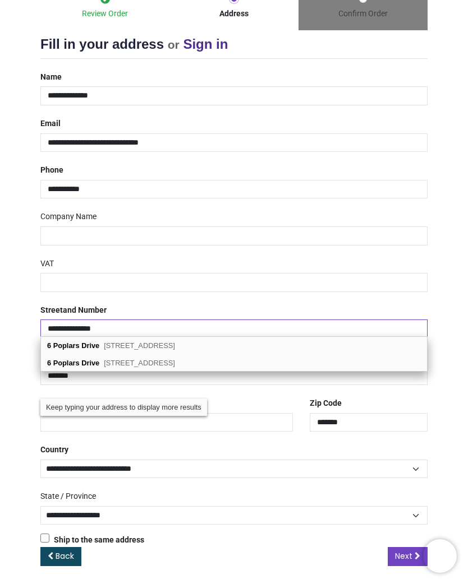
select select "***"
type input "**********"
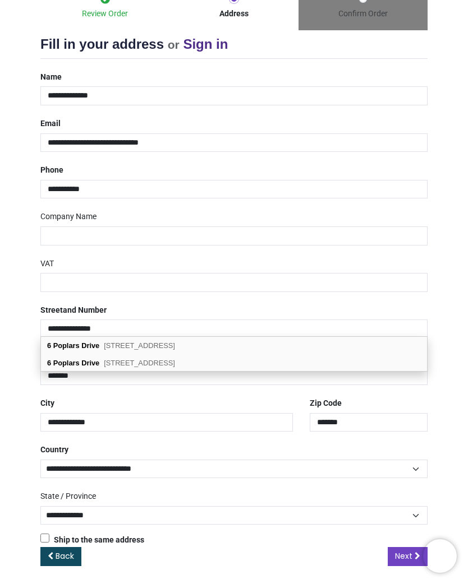
click at [175, 363] on span "Codsall, Wolverhampton, WV8 2BX" at bounding box center [139, 363] width 71 height 8
select select "***"
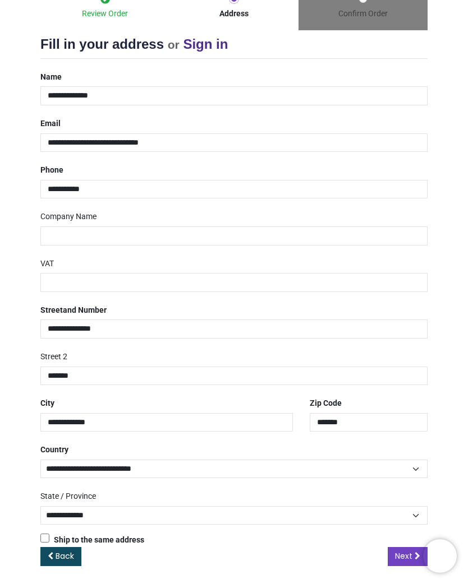
click at [406, 552] on span "Next" at bounding box center [403, 555] width 17 height 11
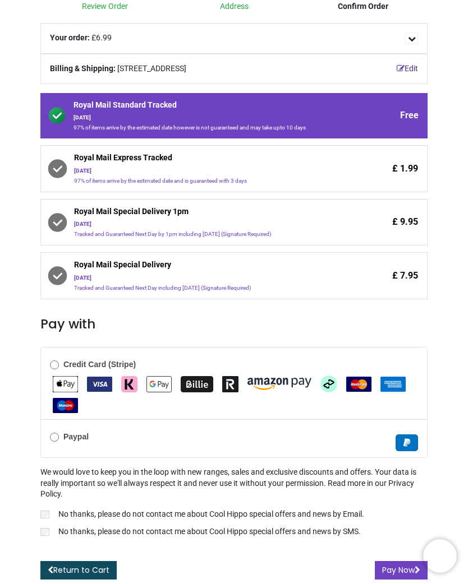
scroll to position [117, 0]
click at [401, 569] on button "Pay Now" at bounding box center [400, 570] width 53 height 19
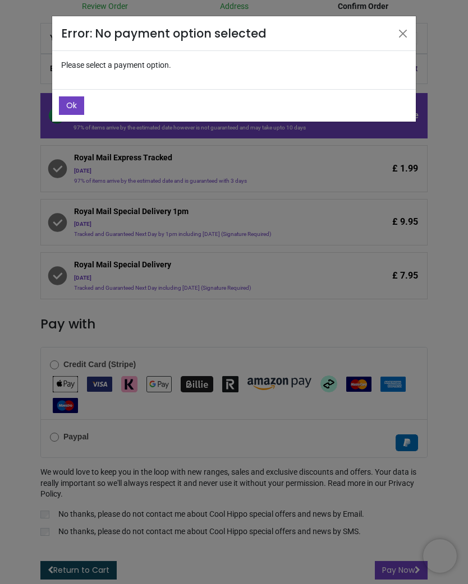
click at [75, 103] on span "Ok" at bounding box center [71, 105] width 11 height 11
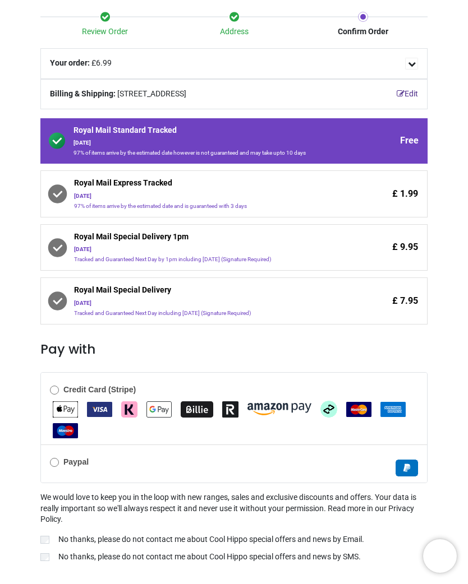
scroll to position [86, 0]
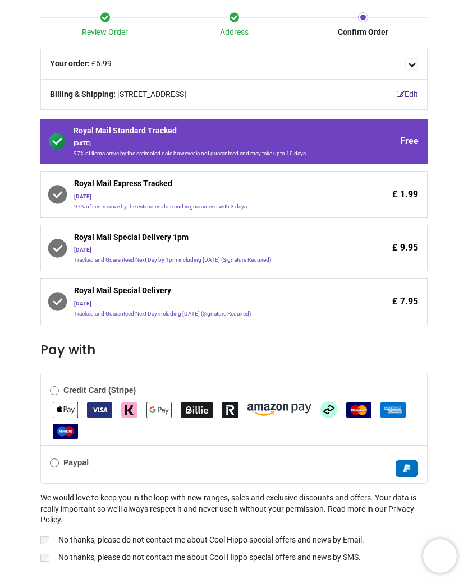
click at [48, 405] on div "Credit Card (Stripe)" at bounding box center [234, 409] width 386 height 72
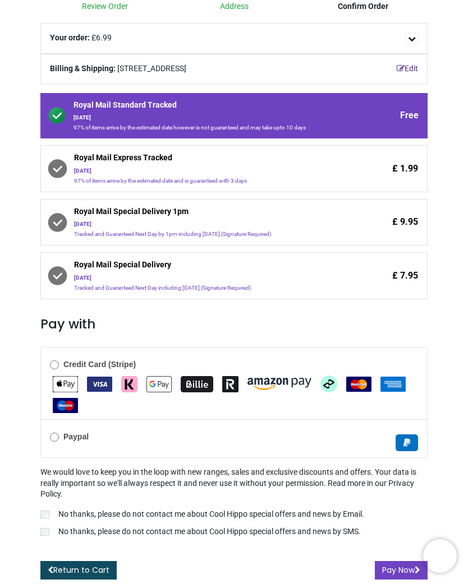
scroll to position [117, 0]
click at [397, 566] on button "Pay Now" at bounding box center [400, 570] width 53 height 19
